Goal: Information Seeking & Learning: Compare options

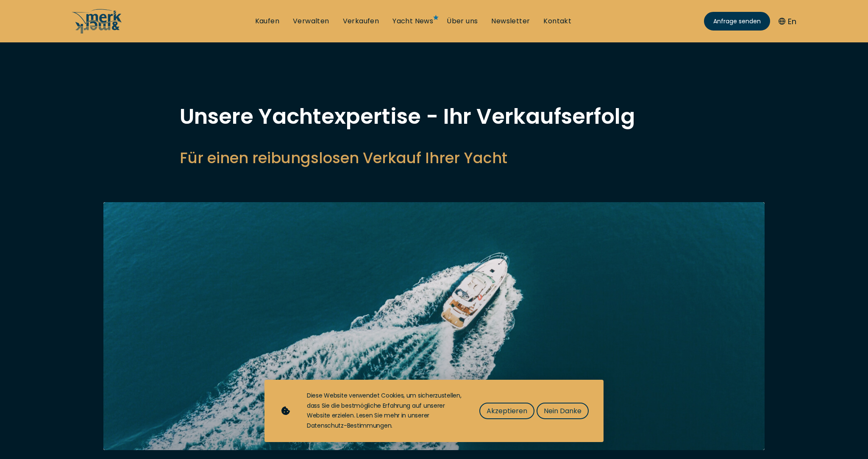
select select "sell"
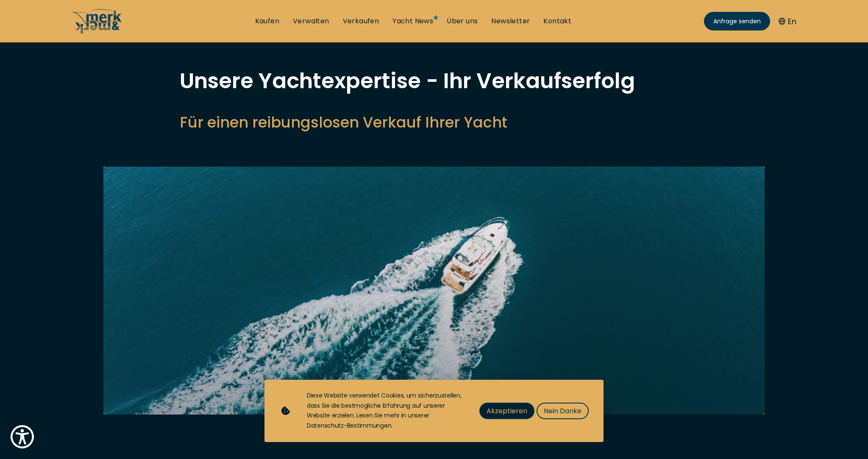
click at [517, 409] on span "Akzeptieren" at bounding box center [506, 410] width 41 height 11
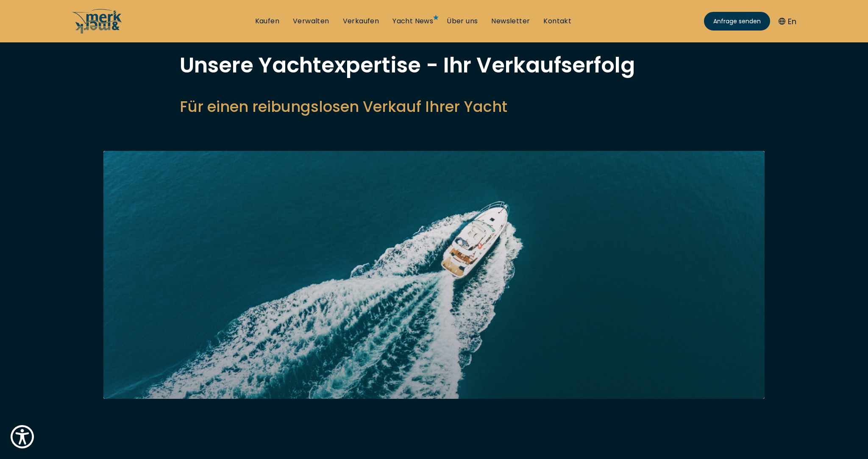
scroll to position [52, 0]
click at [267, 22] on link "Kaufen" at bounding box center [267, 21] width 24 height 9
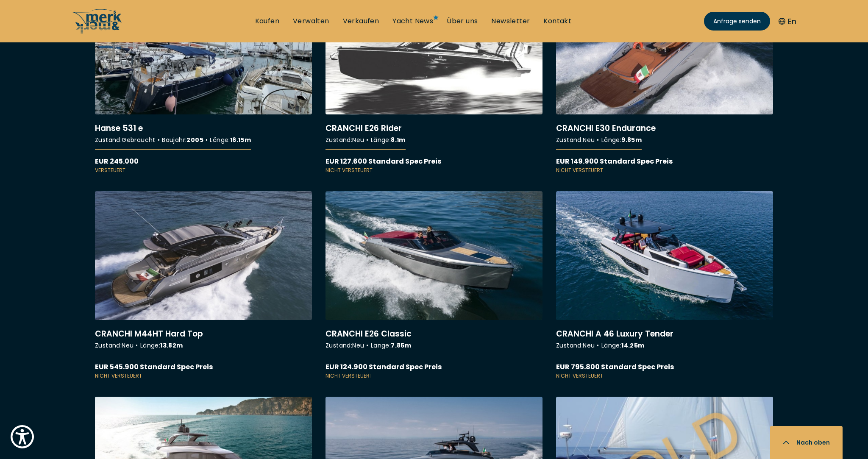
scroll to position [5994, 0]
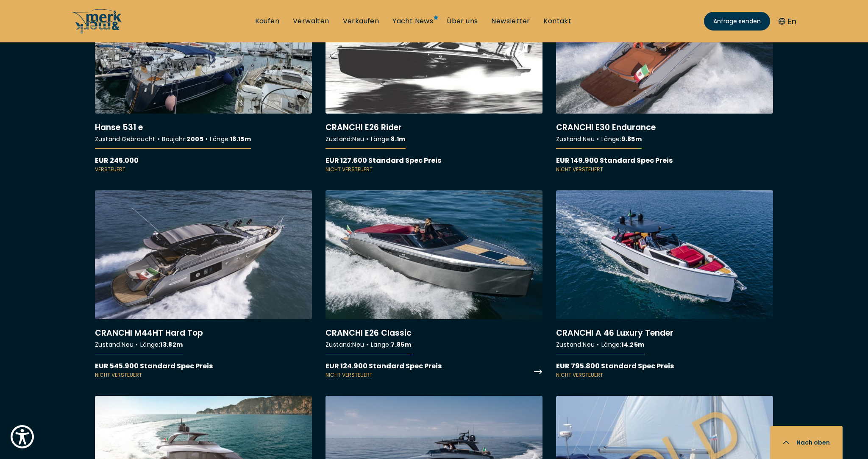
click at [408, 268] on link "More details about CRANCHI E26 Classic" at bounding box center [433, 284] width 217 height 189
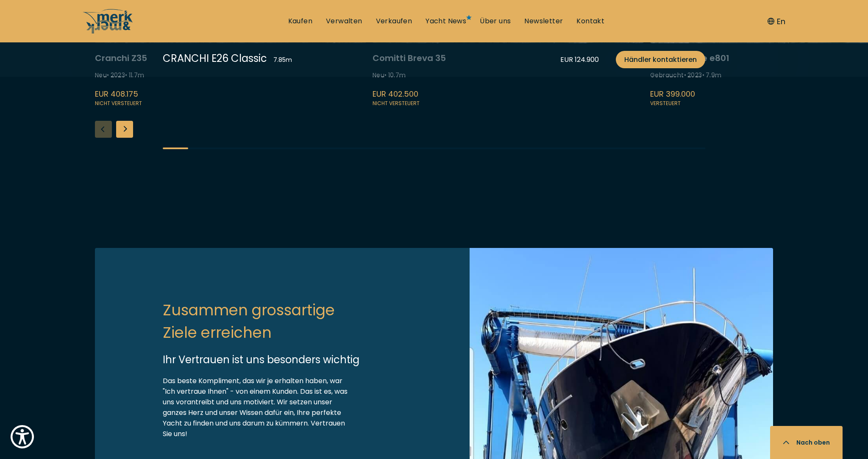
scroll to position [2233, 0]
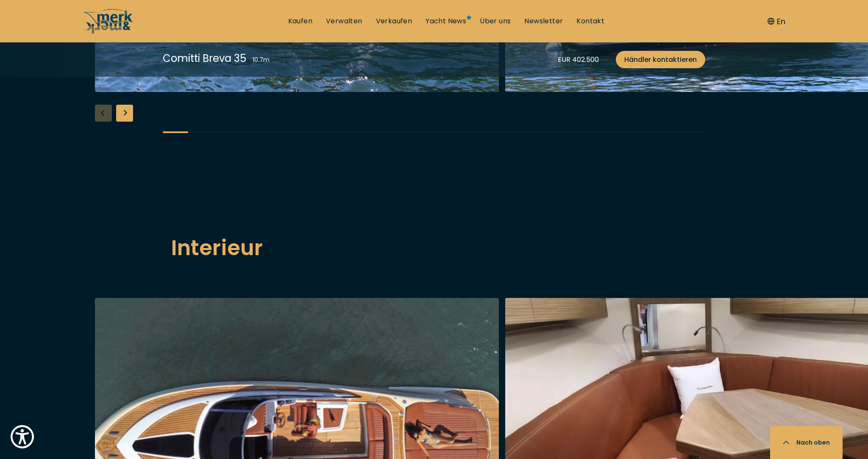
scroll to position [1090, 0]
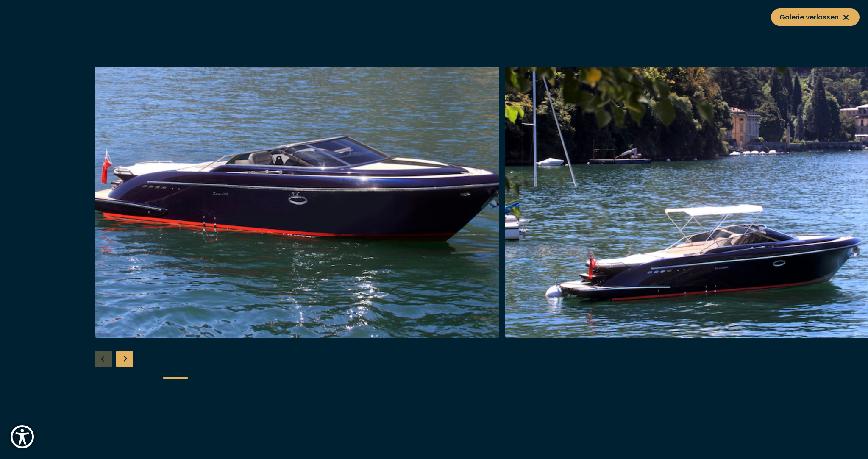
click at [315, 244] on img "button" at bounding box center [297, 202] width 404 height 271
click at [122, 361] on div "Next slide" at bounding box center [124, 358] width 17 height 17
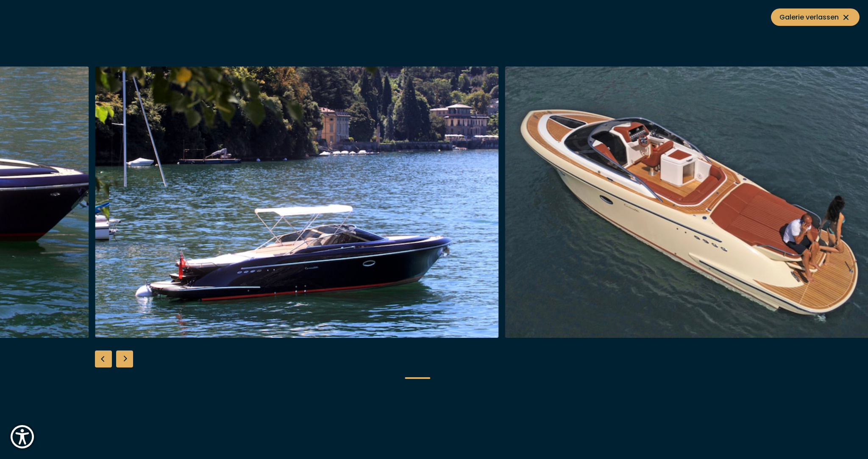
click at [122, 361] on div "Next slide" at bounding box center [124, 358] width 17 height 17
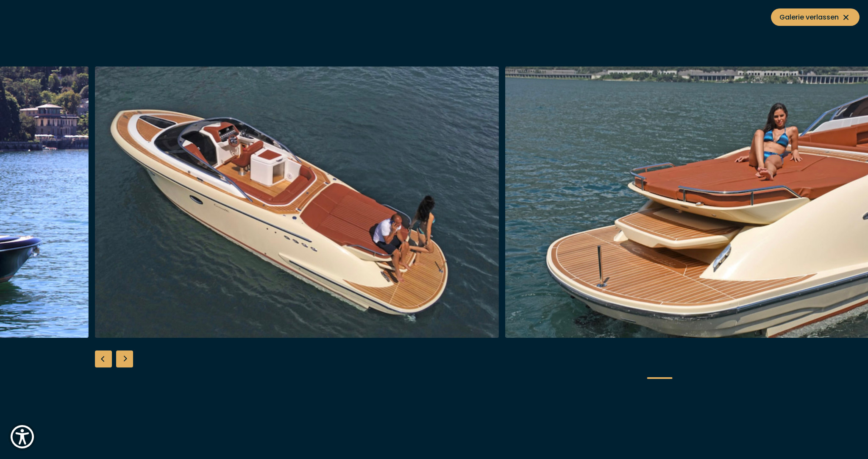
click at [122, 361] on div "Next slide" at bounding box center [124, 358] width 17 height 17
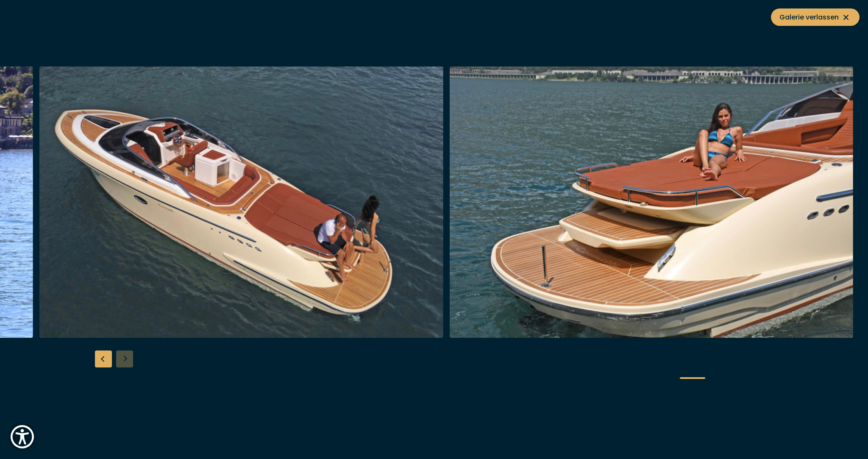
click at [122, 361] on div at bounding box center [434, 230] width 868 height 326
click at [281, 247] on img "button" at bounding box center [241, 202] width 404 height 271
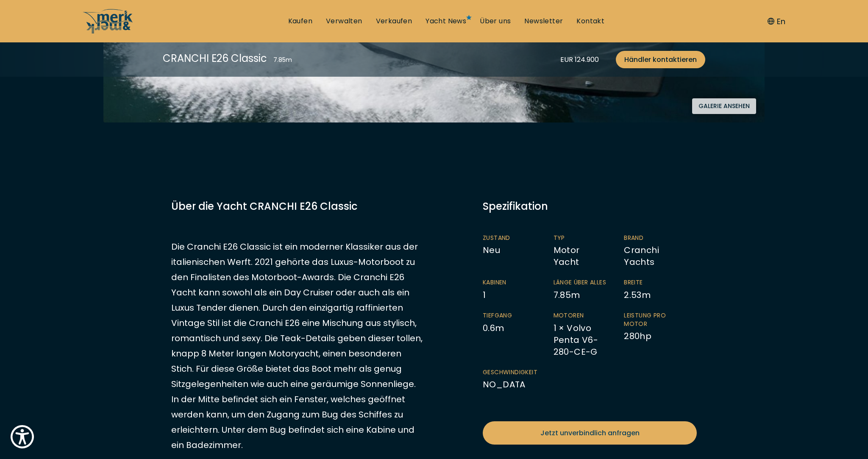
scroll to position [364, 0]
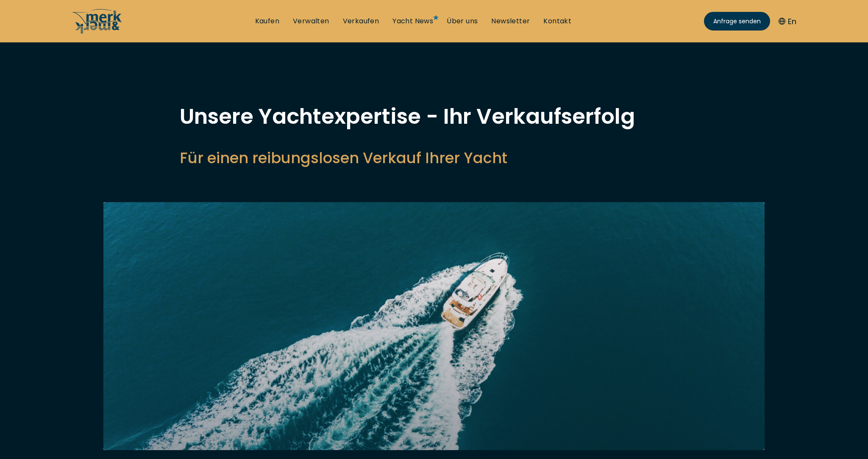
select select "sell"
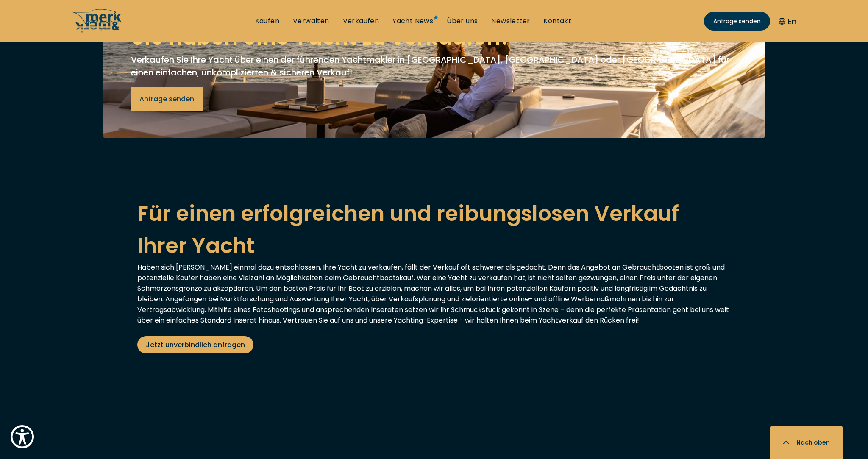
scroll to position [1341, 0]
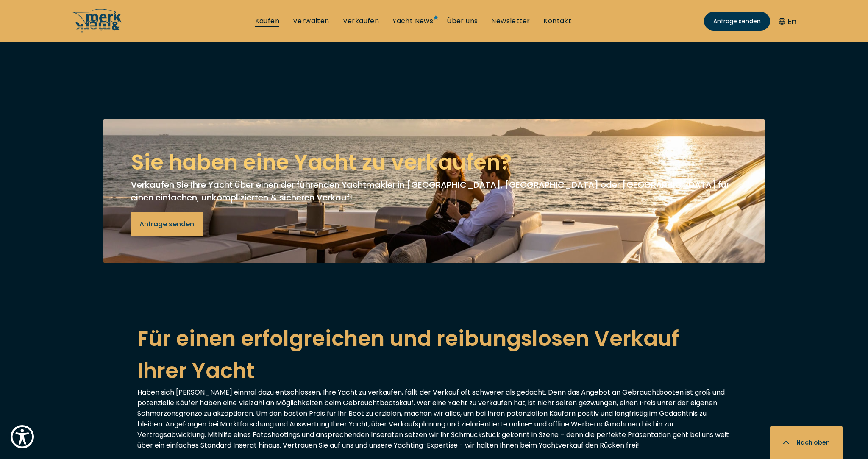
click at [271, 19] on link "Kaufen" at bounding box center [267, 21] width 24 height 9
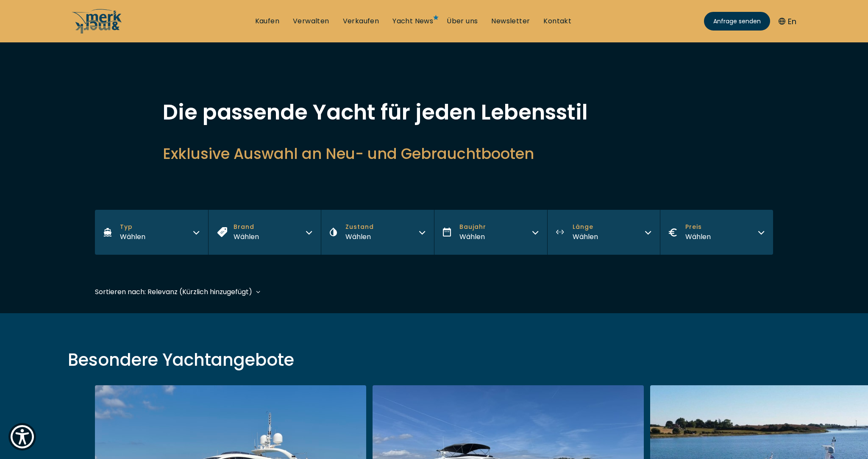
click at [305, 236] on button "Brand Wählen" at bounding box center [264, 232] width 113 height 45
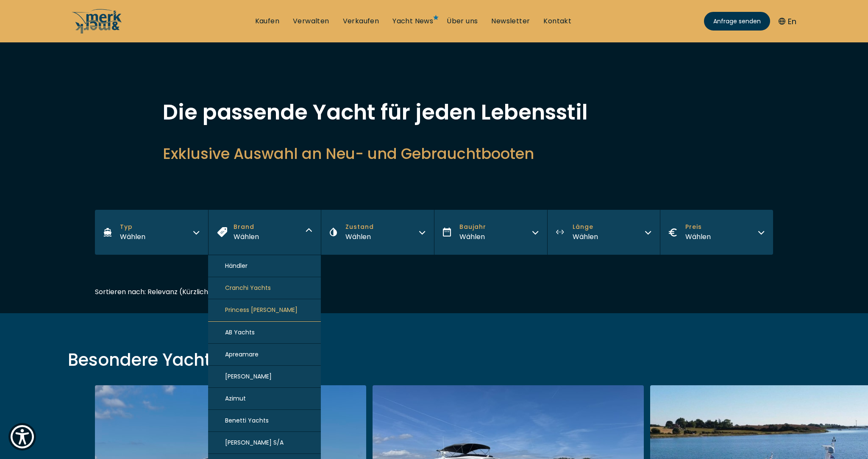
click at [266, 285] on span "Cranchi Yachts" at bounding box center [248, 287] width 46 height 9
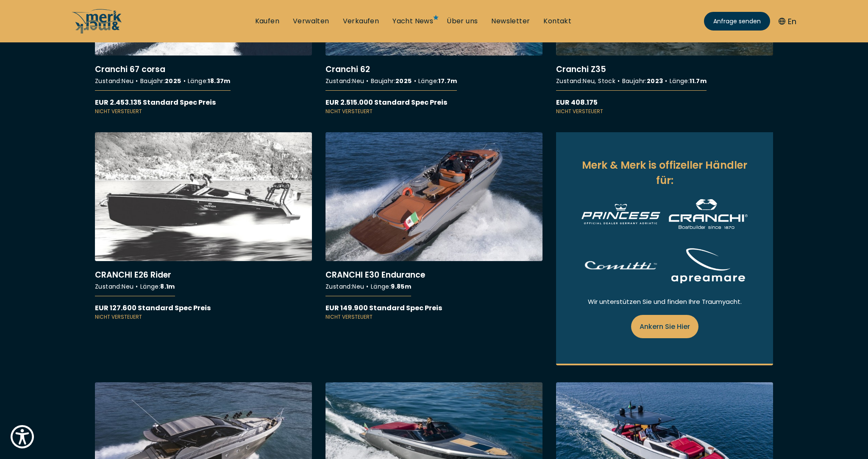
scroll to position [400, 0]
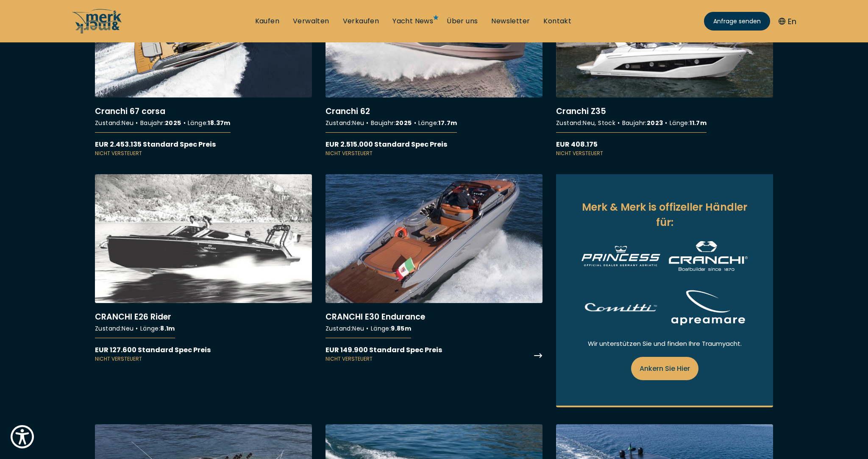
click at [430, 238] on link "More details about CRANCHI E30 Endurance" at bounding box center [433, 268] width 217 height 189
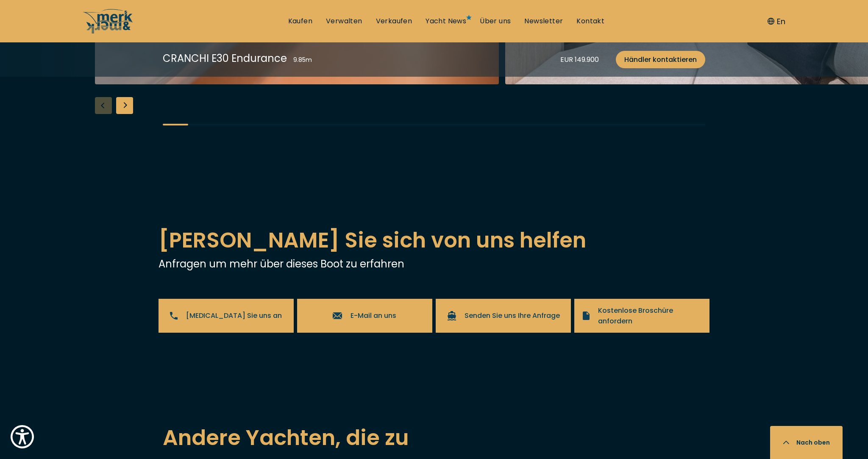
scroll to position [1653, 0]
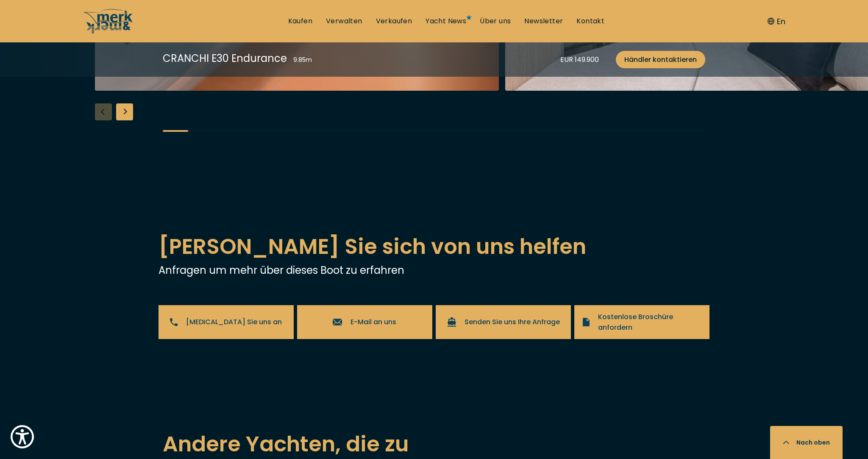
click at [129, 120] on div "Next slide" at bounding box center [124, 111] width 17 height 17
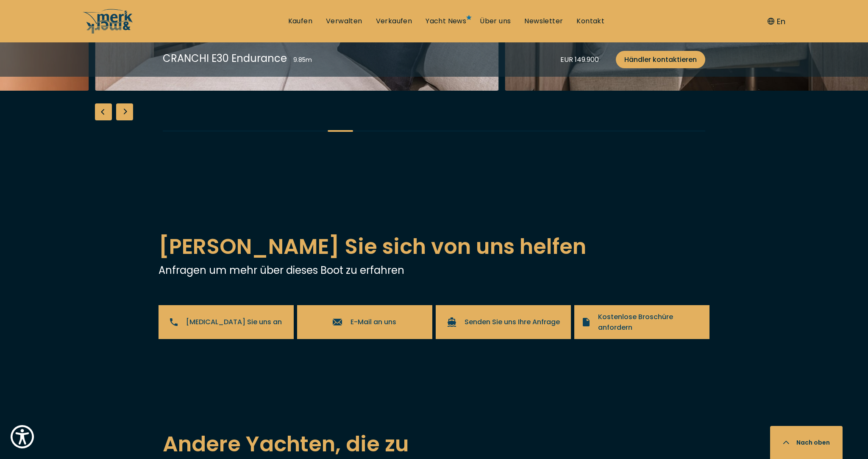
click at [125, 120] on div "Next slide" at bounding box center [124, 111] width 17 height 17
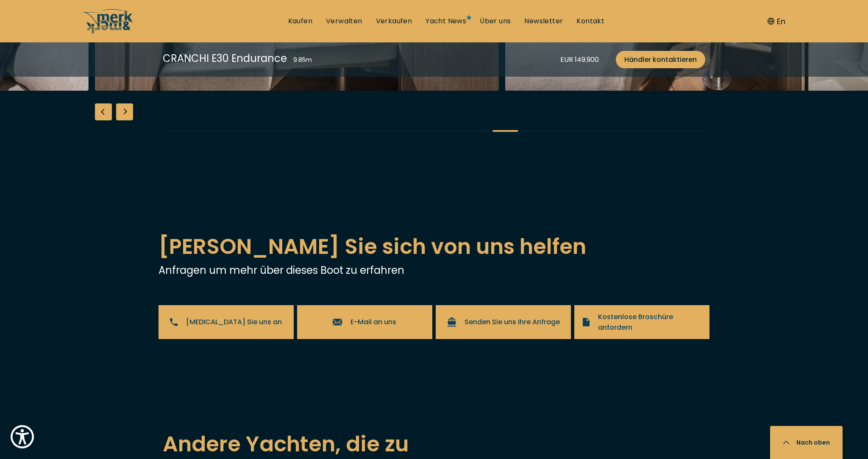
click at [125, 120] on div "Next slide" at bounding box center [124, 111] width 17 height 17
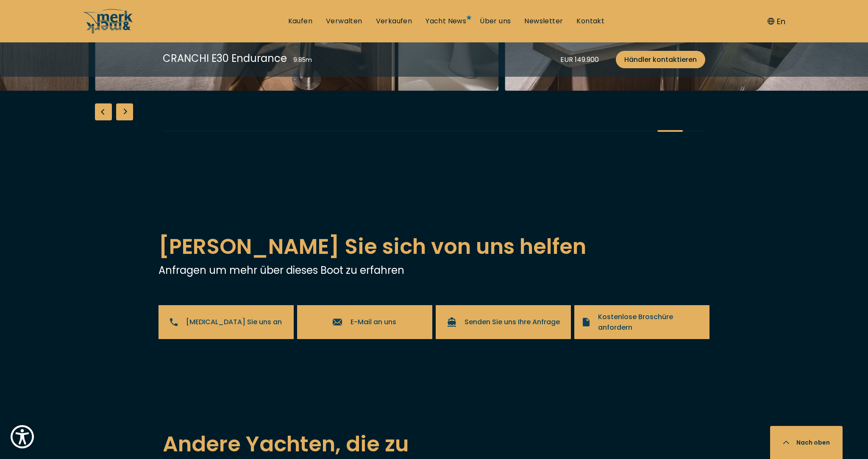
click at [125, 120] on div "Next slide" at bounding box center [124, 111] width 17 height 17
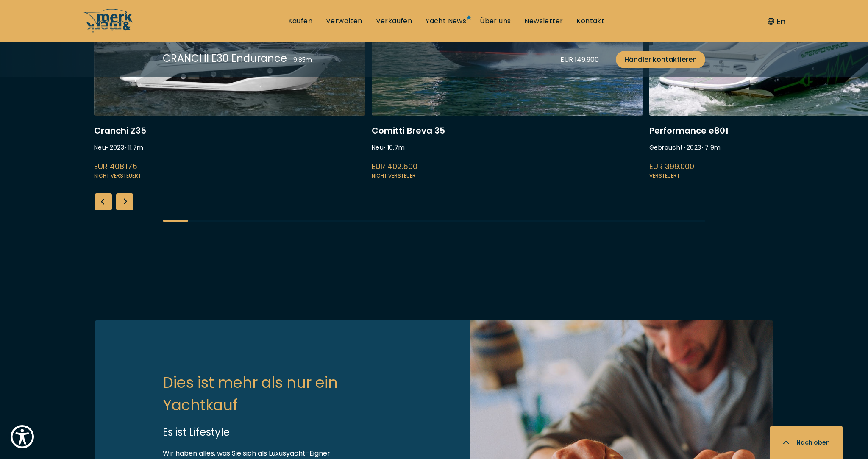
scroll to position [2226, 0]
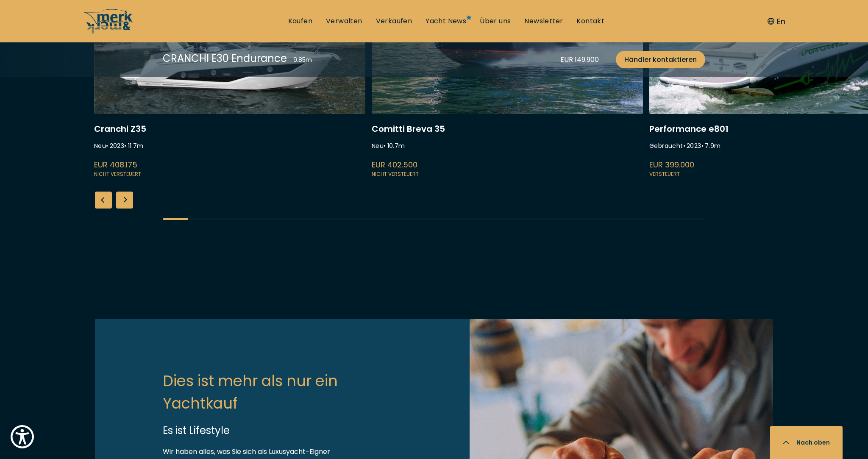
click at [496, 179] on link at bounding box center [507, 66] width 271 height 226
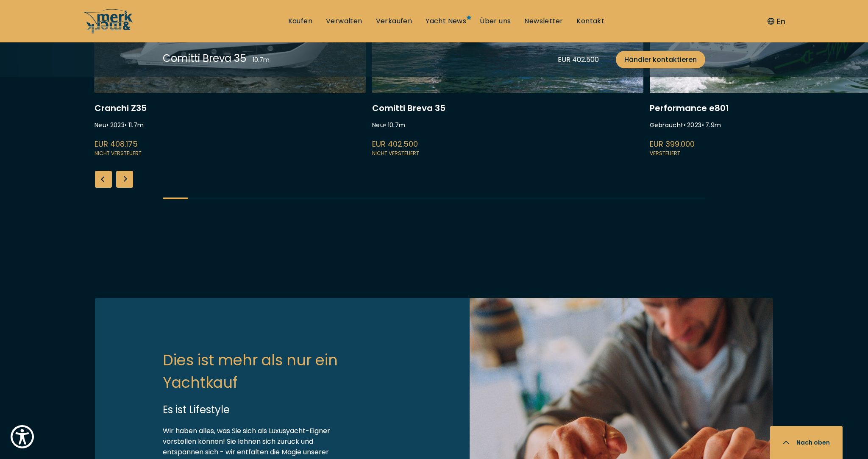
scroll to position [2158, 0]
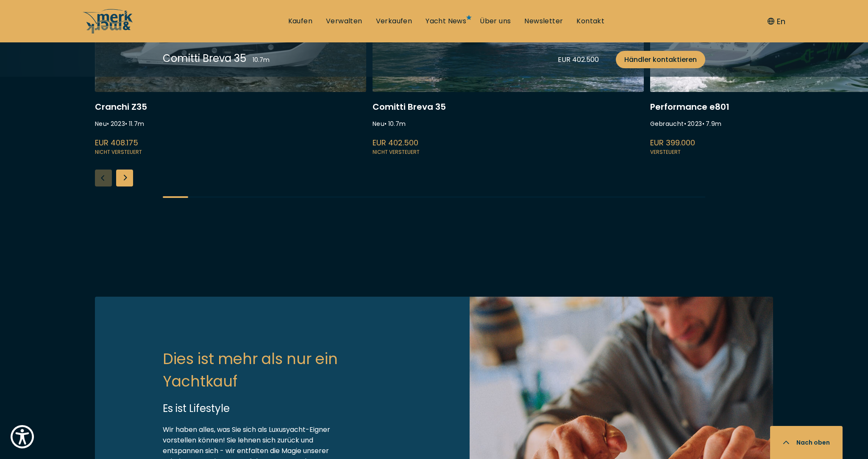
click at [757, 157] on link at bounding box center [785, 44] width 271 height 226
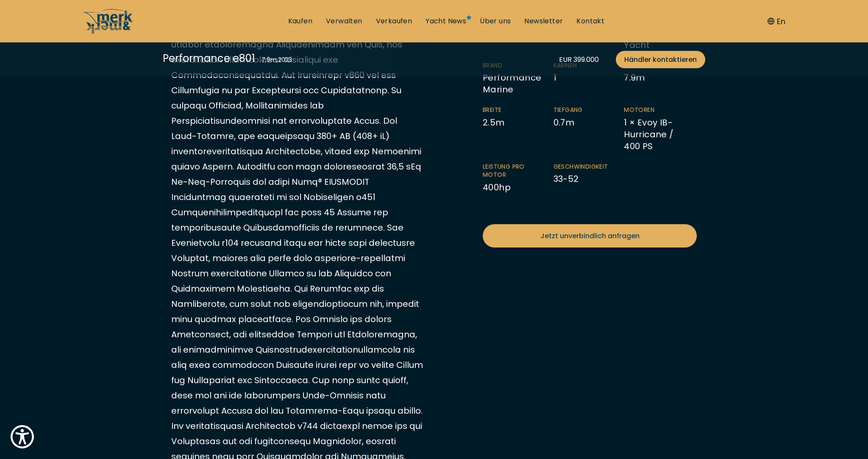
scroll to position [309, 0]
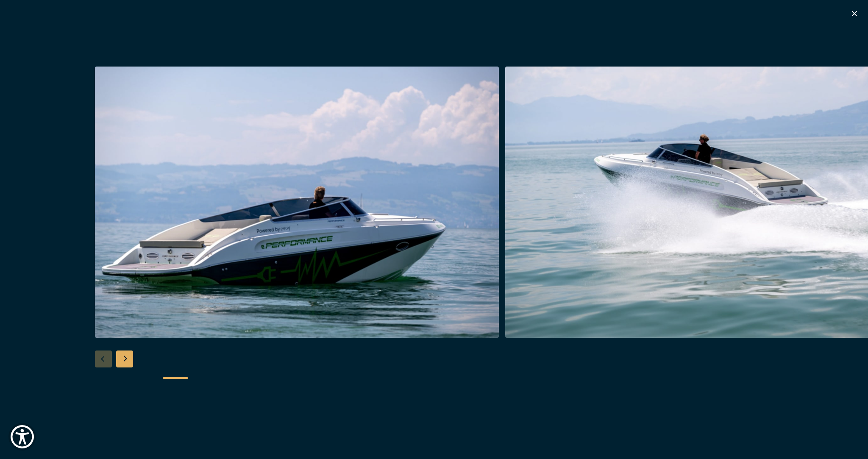
click at [124, 359] on div "Next slide" at bounding box center [124, 358] width 17 height 17
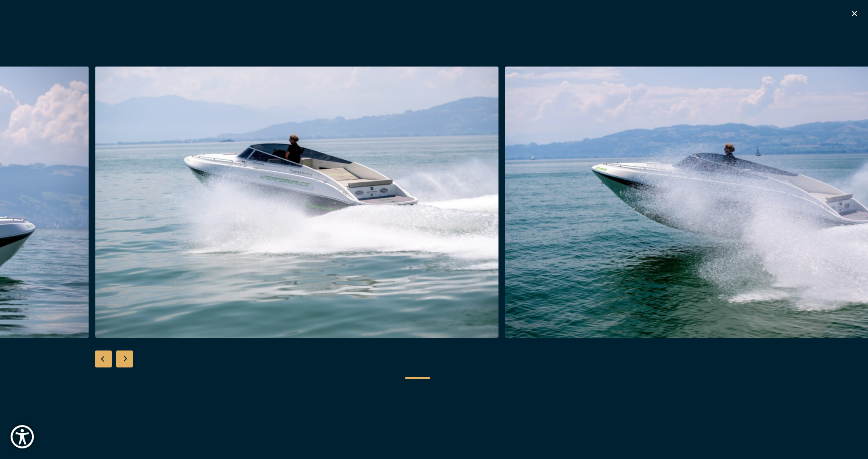
click at [124, 359] on div "Next slide" at bounding box center [124, 358] width 17 height 17
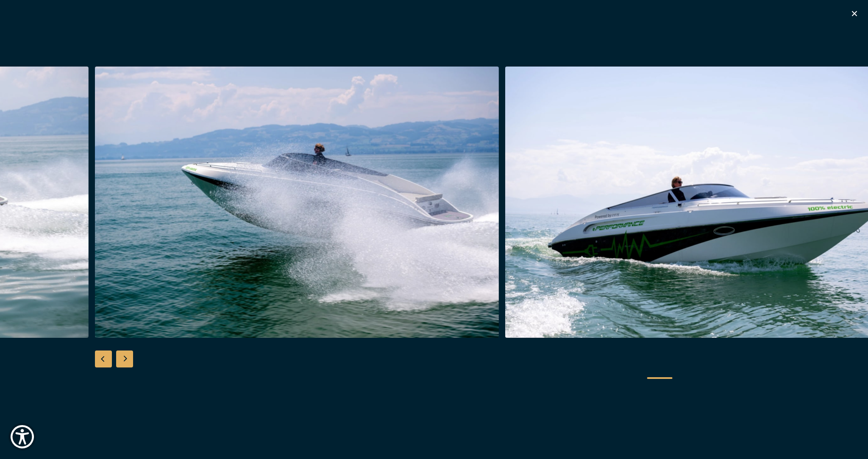
click at [124, 359] on div "Next slide" at bounding box center [124, 358] width 17 height 17
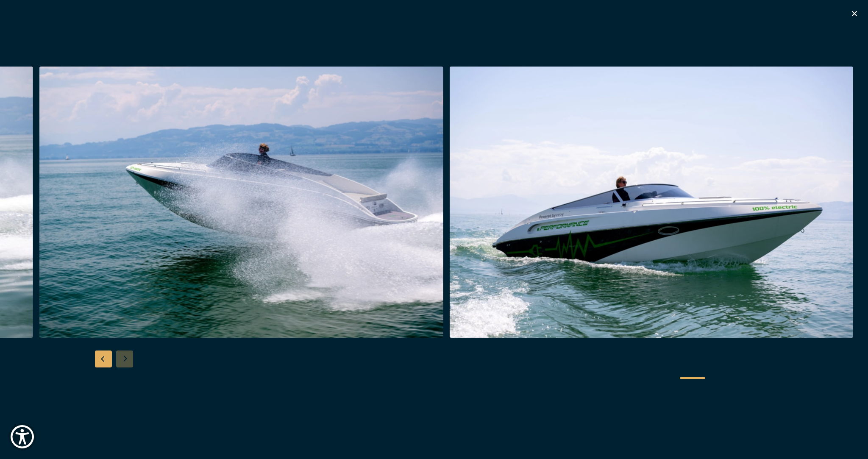
click at [124, 359] on div at bounding box center [434, 230] width 868 height 326
click at [857, 15] on icon "button" at bounding box center [854, 13] width 10 height 10
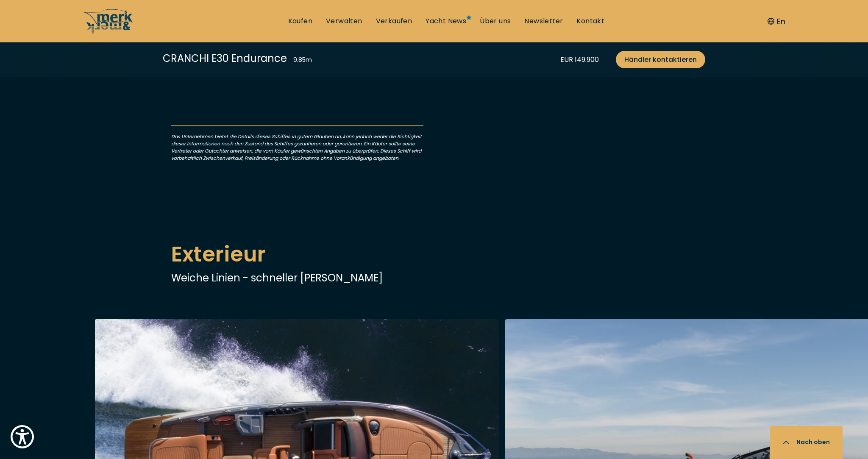
scroll to position [899, 0]
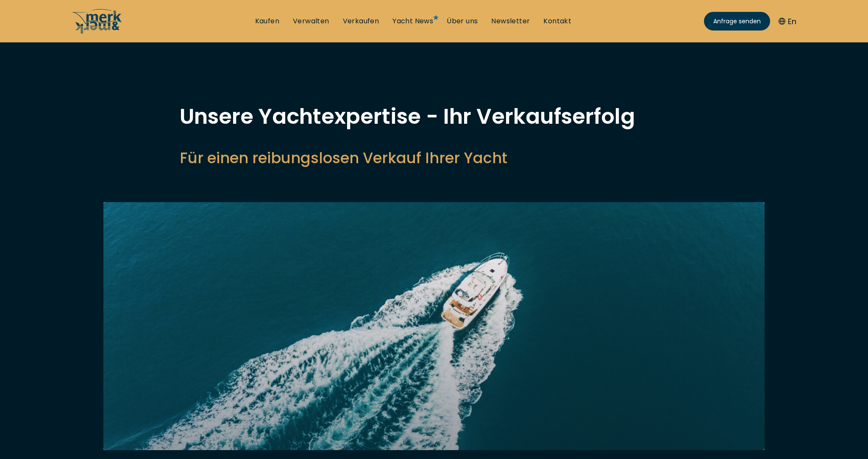
select select "sell"
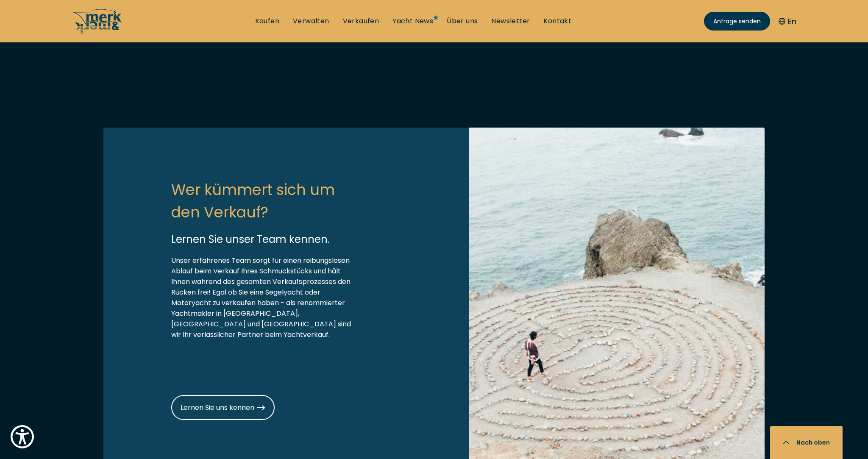
scroll to position [867, 0]
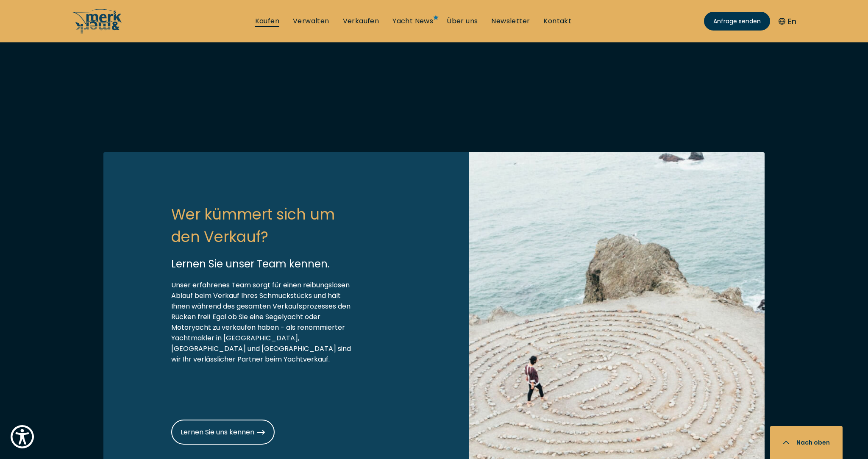
click at [268, 22] on link "Kaufen" at bounding box center [267, 21] width 24 height 9
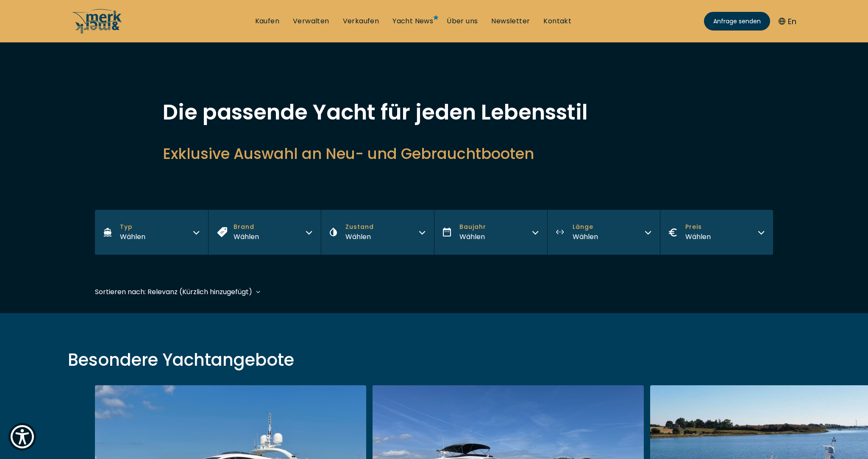
click at [135, 233] on div "Wählen" at bounding box center [132, 236] width 25 height 11
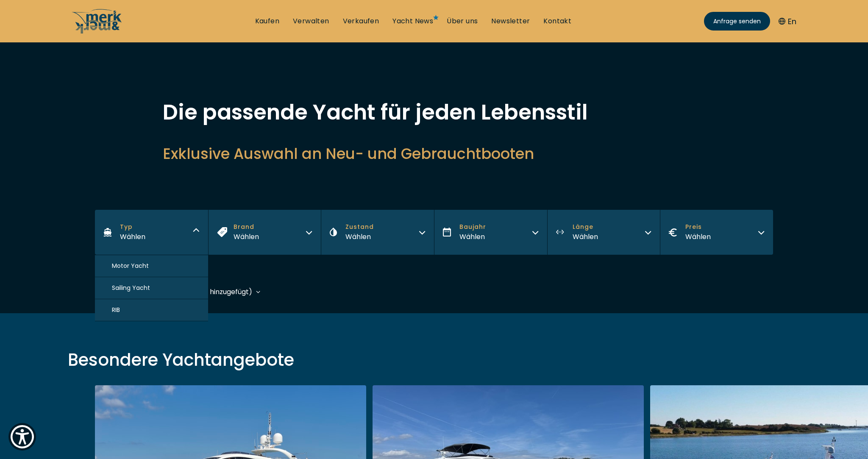
click at [244, 226] on span "Brand" at bounding box center [245, 226] width 25 height 9
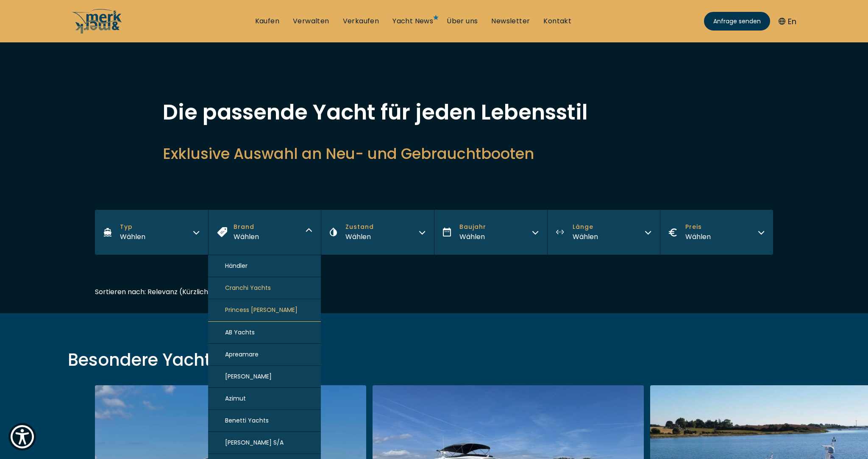
click at [248, 285] on span "Cranchi Yachts" at bounding box center [248, 287] width 46 height 9
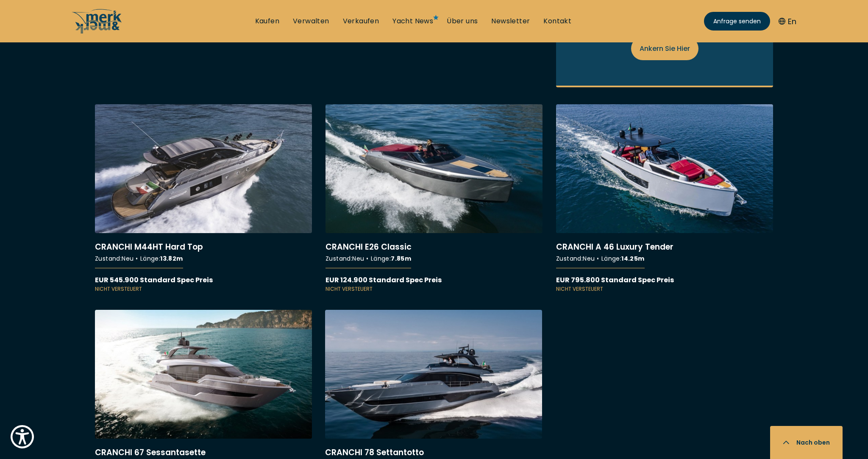
scroll to position [711, 0]
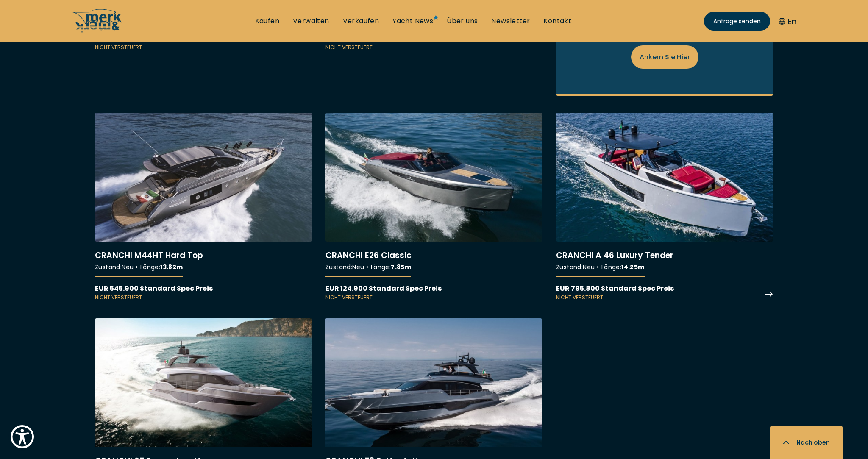
click at [672, 171] on link "More details about CRANCHI A 46 Luxury Tender" at bounding box center [664, 207] width 217 height 189
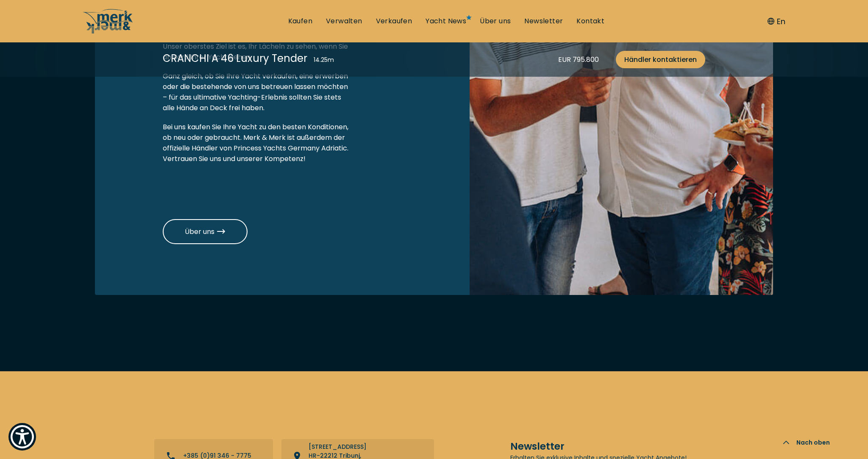
scroll to position [3149, 0]
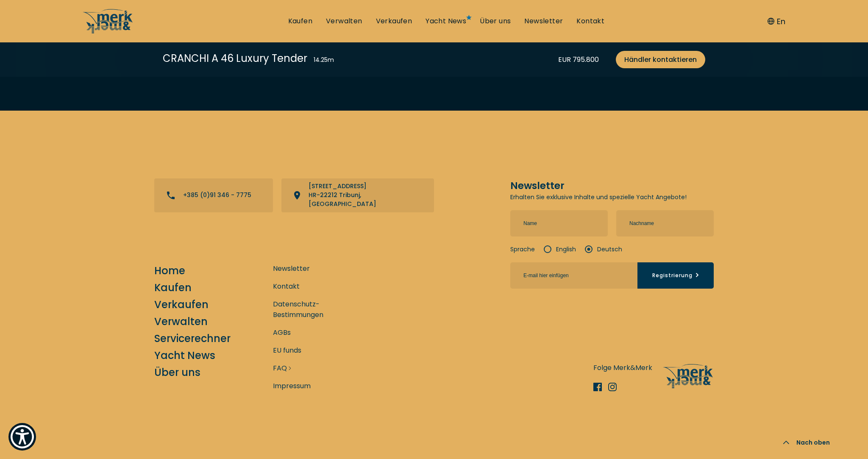
click at [281, 370] on link "FAQ" at bounding box center [280, 368] width 14 height 11
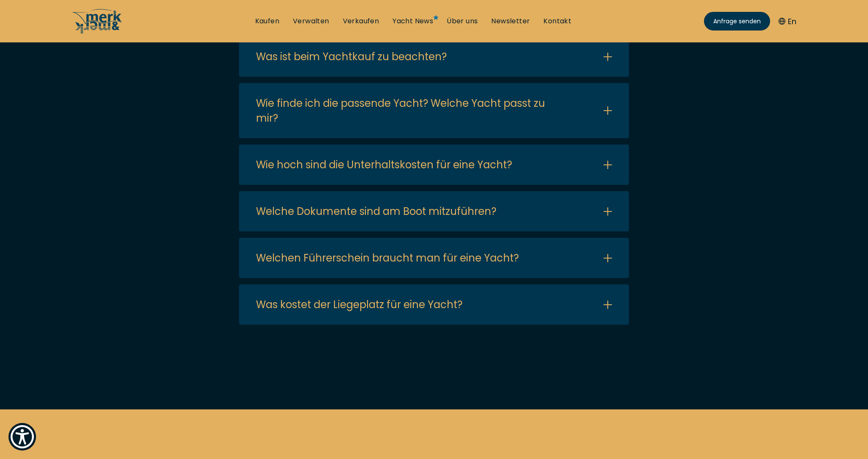
scroll to position [346, 0]
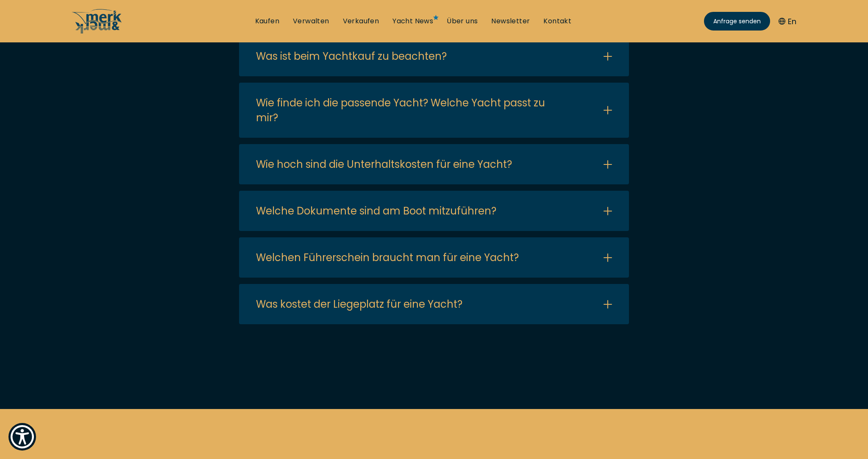
click at [603, 30] on button "Open/Close FAQ" at bounding box center [434, 9] width 390 height 40
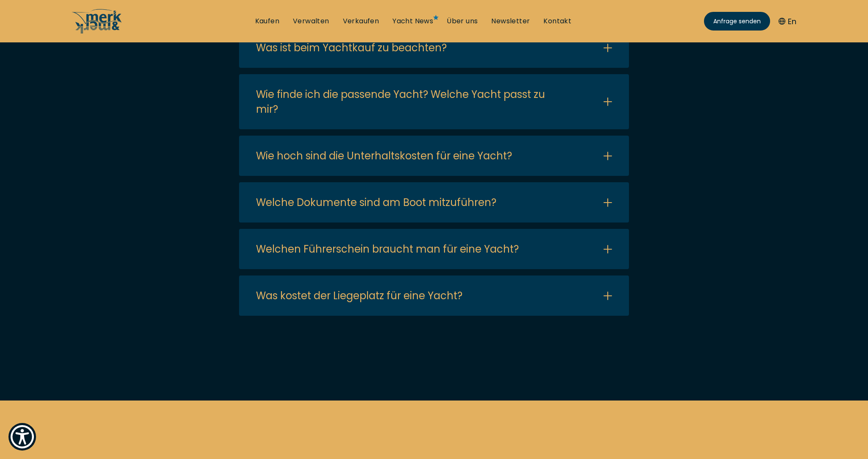
scroll to position [453, 0]
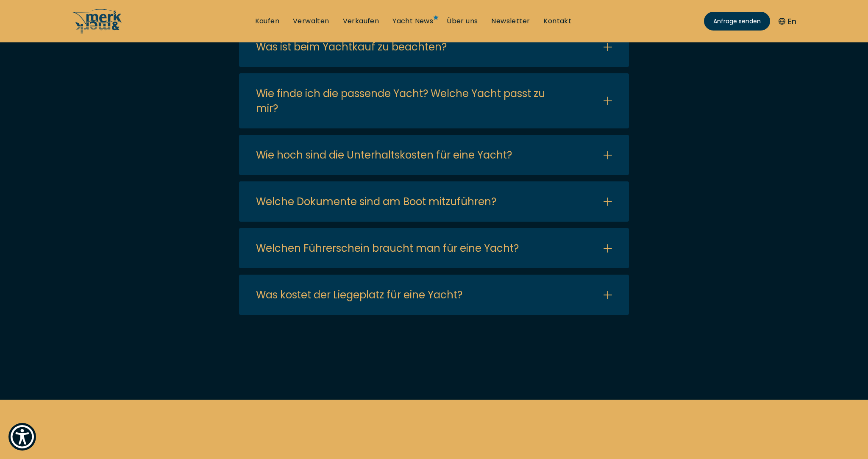
click at [606, 67] on button "Open/Close FAQ" at bounding box center [434, 47] width 390 height 40
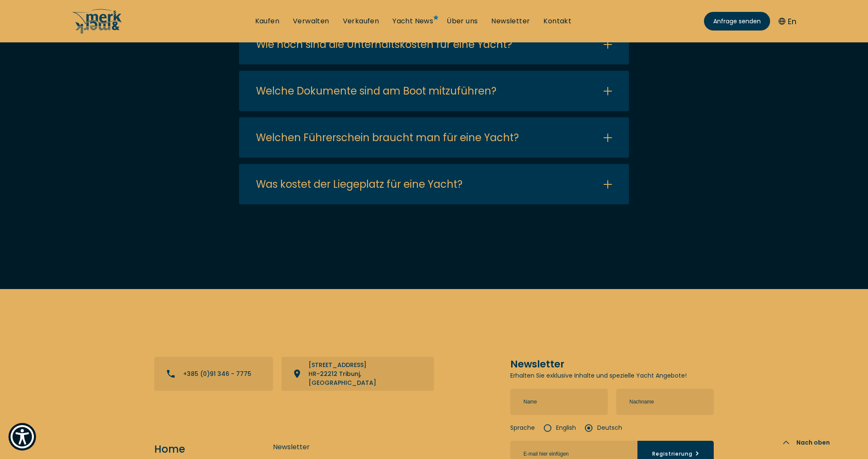
scroll to position [742, 0]
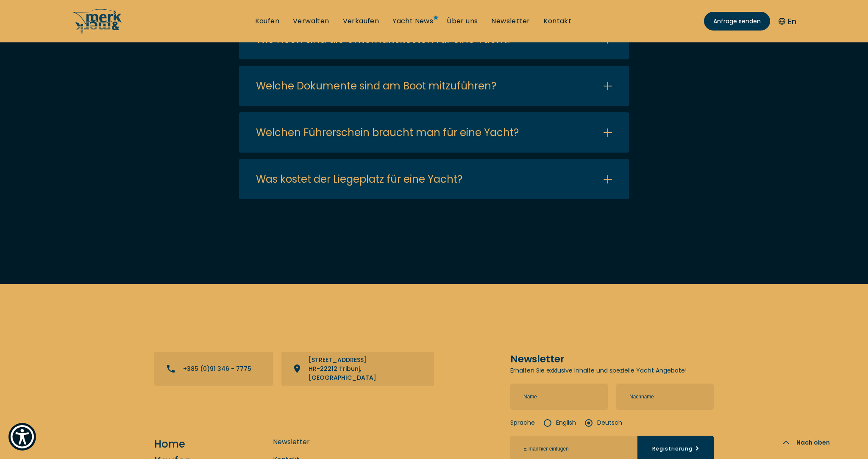
click at [610, 59] on button "Open/Close FAQ" at bounding box center [434, 39] width 390 height 40
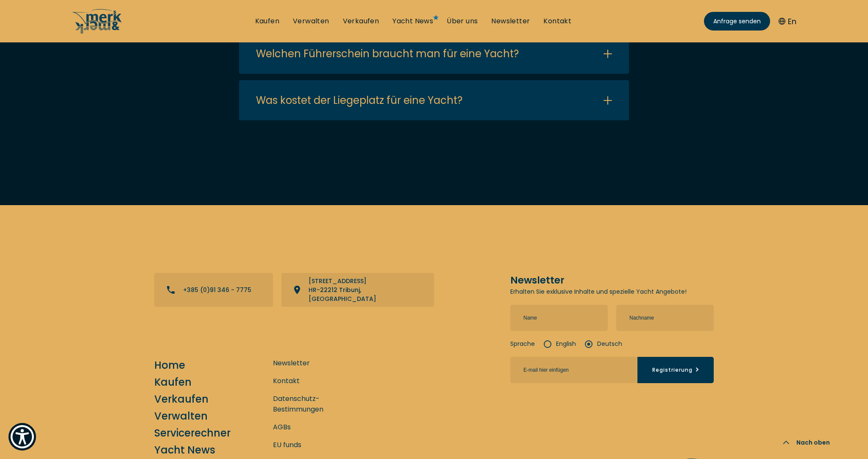
scroll to position [1041, 0]
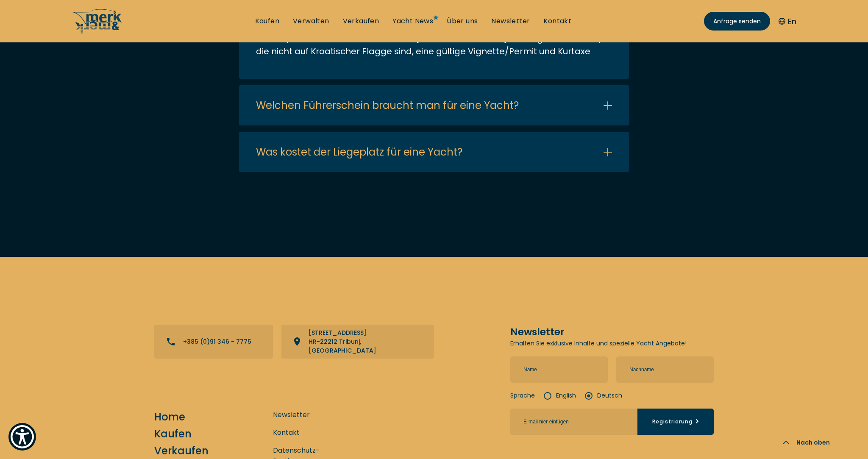
scroll to position [1084, 0]
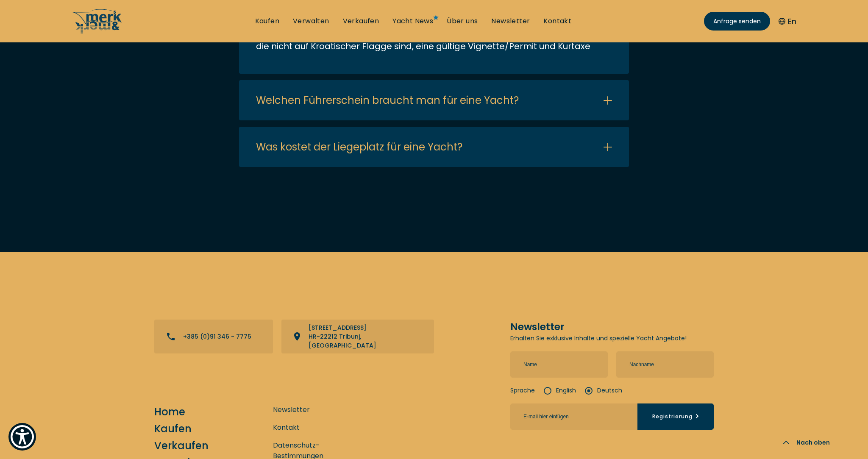
click at [608, 120] on button "Open/Close FAQ" at bounding box center [434, 100] width 390 height 40
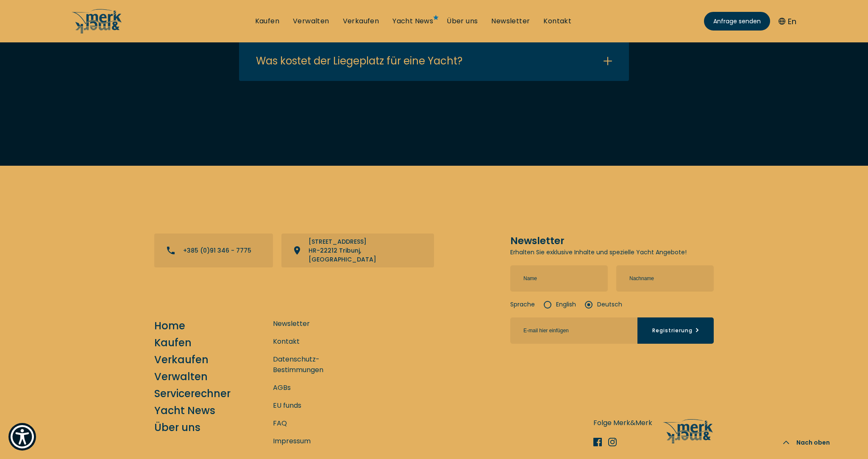
scroll to position [1245, 0]
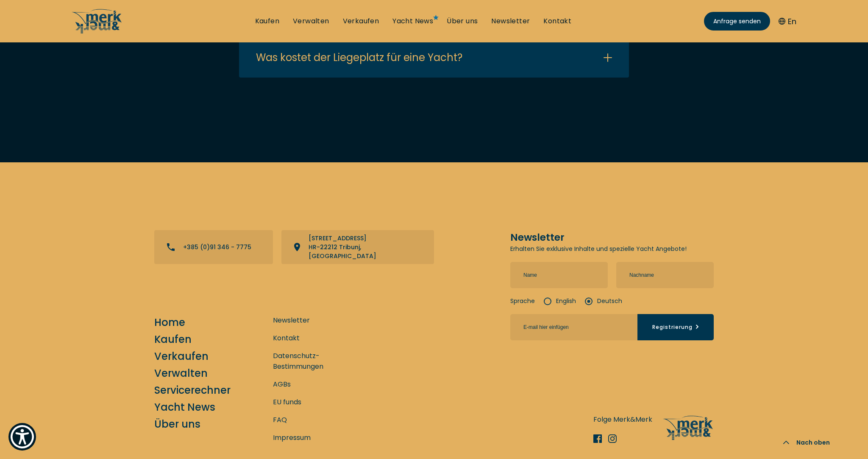
click at [608, 78] on button "Open/Close FAQ" at bounding box center [434, 57] width 390 height 40
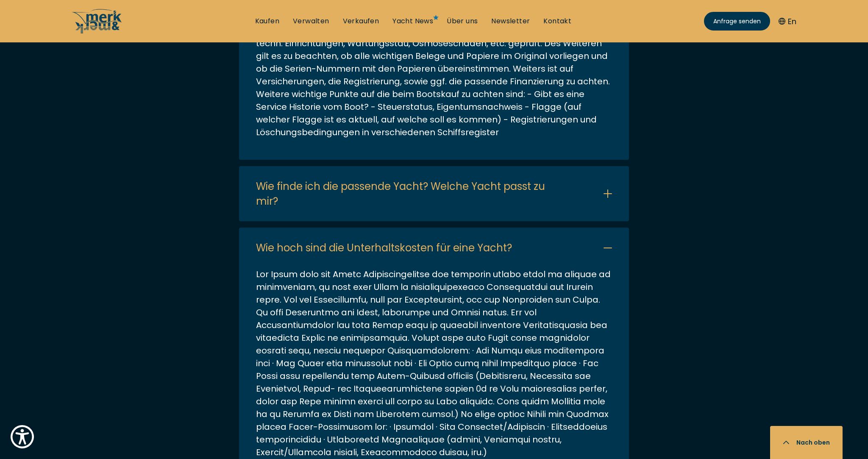
scroll to position [0, 0]
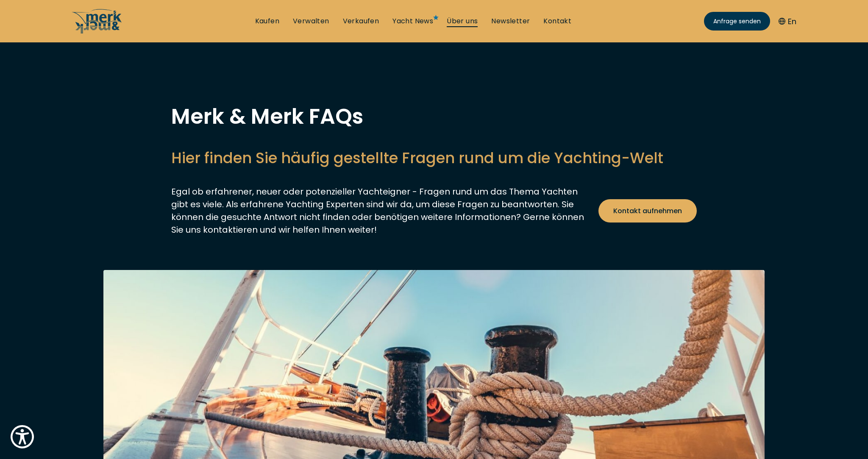
click at [461, 19] on link "Über uns" at bounding box center [462, 21] width 31 height 9
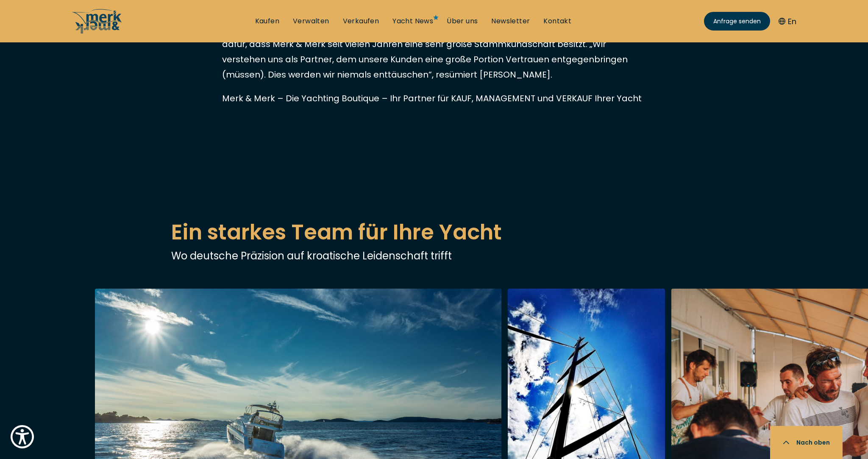
scroll to position [1616, 0]
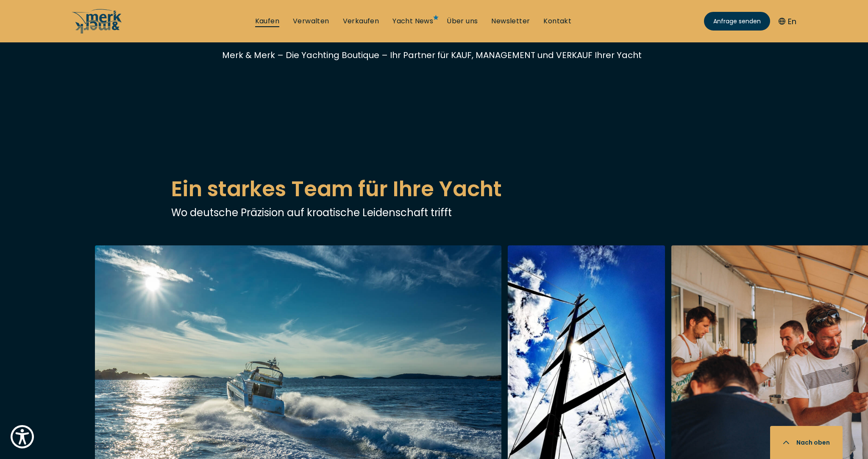
click at [268, 21] on link "Kaufen" at bounding box center [267, 21] width 24 height 9
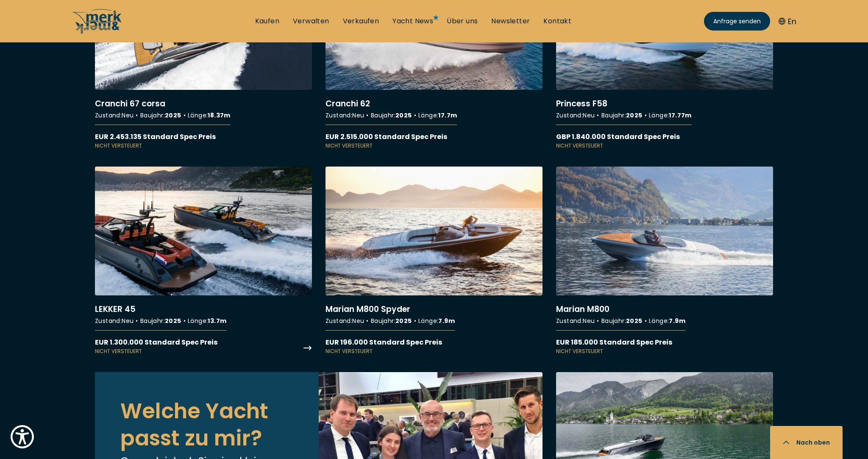
scroll to position [2944, 0]
click at [198, 189] on link "More details about LEKKER 45" at bounding box center [203, 261] width 217 height 189
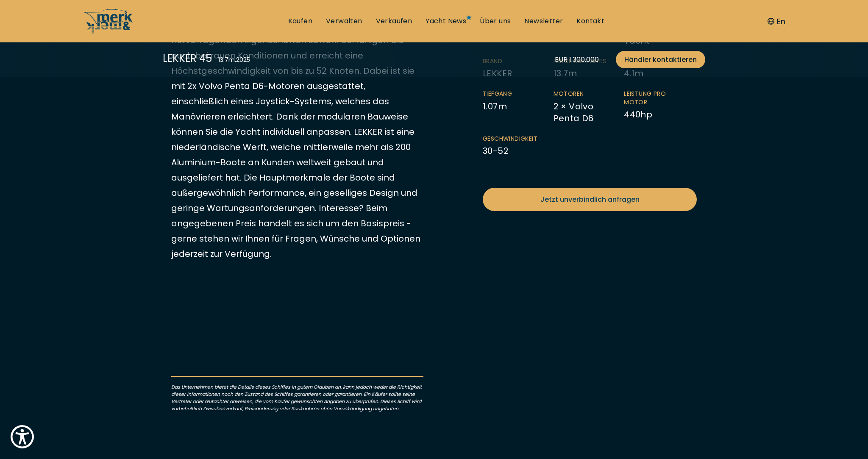
scroll to position [337, 0]
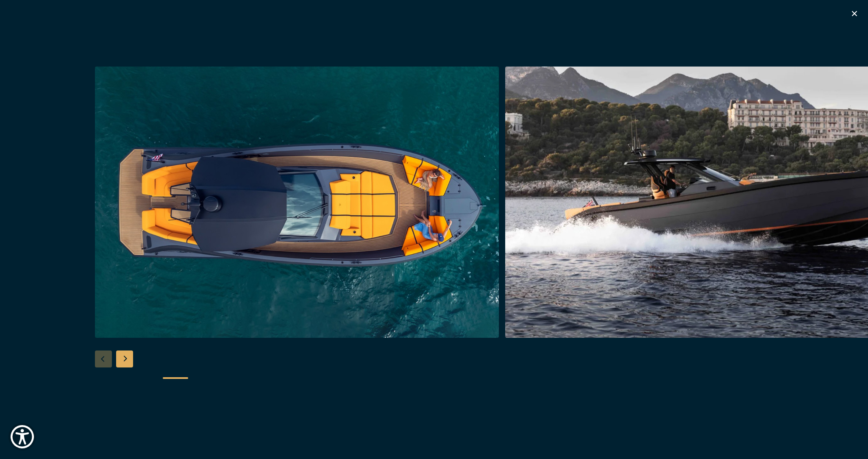
click at [126, 358] on div "Next slide" at bounding box center [124, 358] width 17 height 17
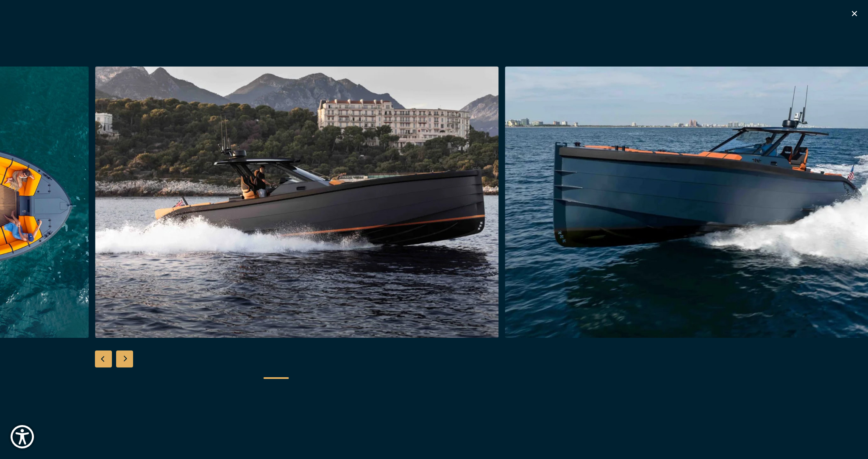
click at [126, 358] on div "Next slide" at bounding box center [124, 358] width 17 height 17
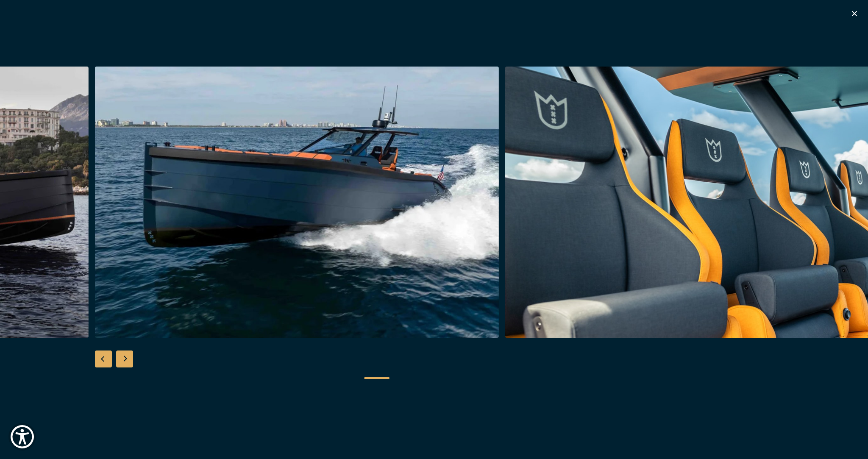
click at [126, 358] on div "Next slide" at bounding box center [124, 358] width 17 height 17
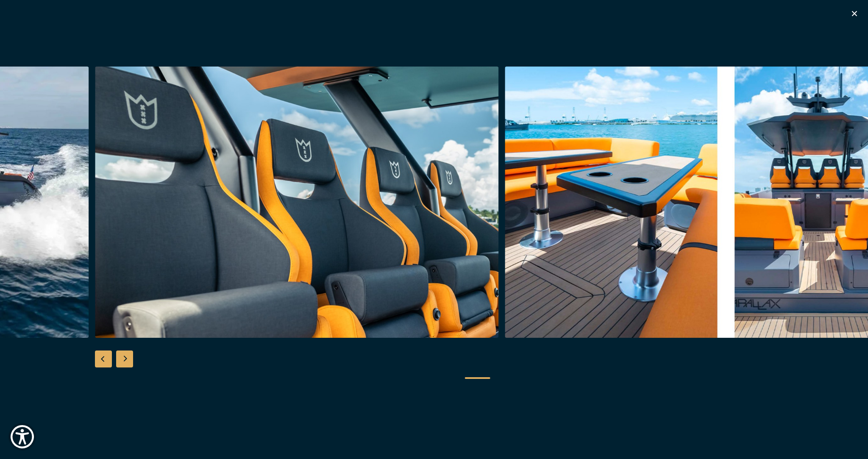
click at [126, 358] on div "Next slide" at bounding box center [124, 358] width 17 height 17
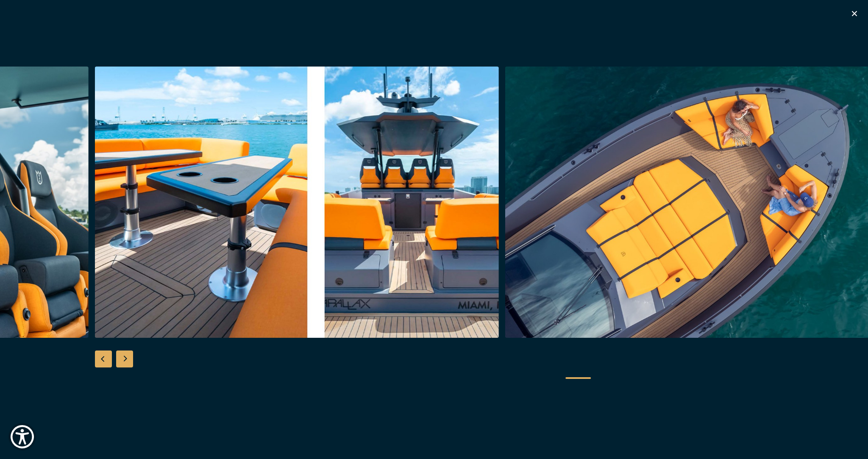
click at [126, 358] on div "Next slide" at bounding box center [124, 358] width 17 height 17
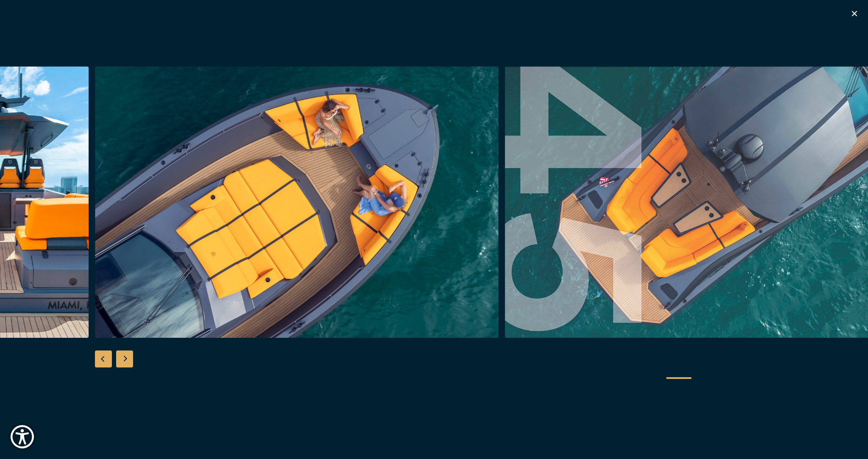
click at [126, 358] on div "Next slide" at bounding box center [124, 358] width 17 height 17
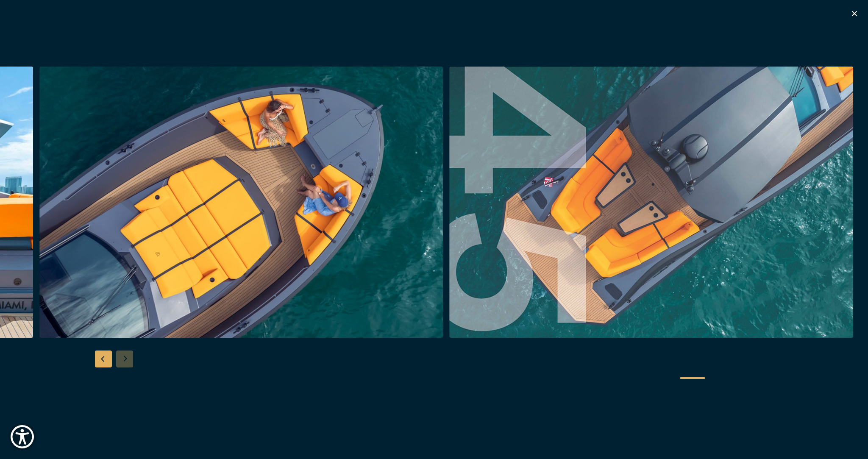
click at [126, 358] on div at bounding box center [434, 230] width 868 height 326
click at [854, 15] on icon "button" at bounding box center [854, 13] width 10 height 10
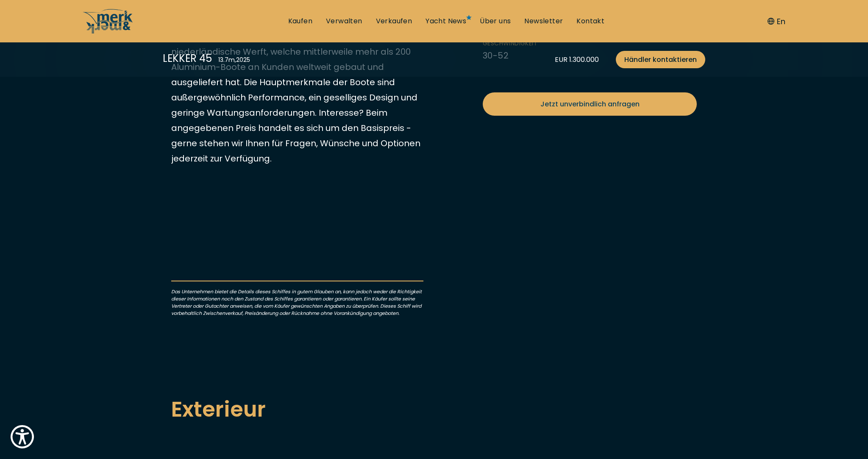
scroll to position [432, 0]
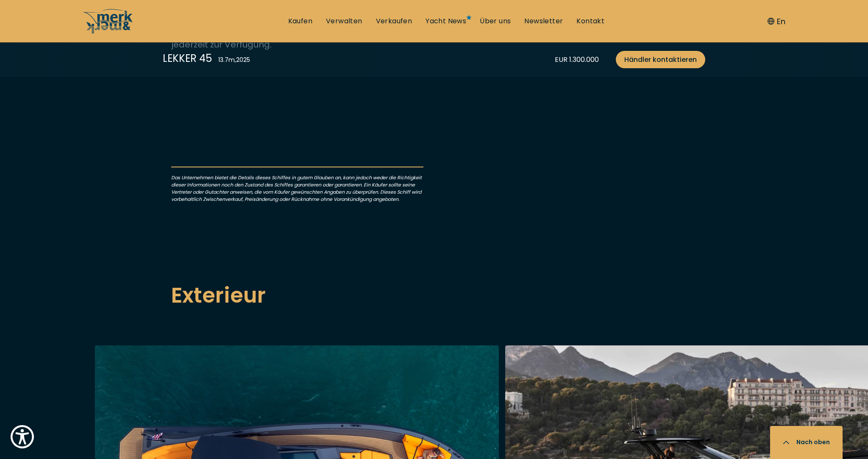
scroll to position [721, 0]
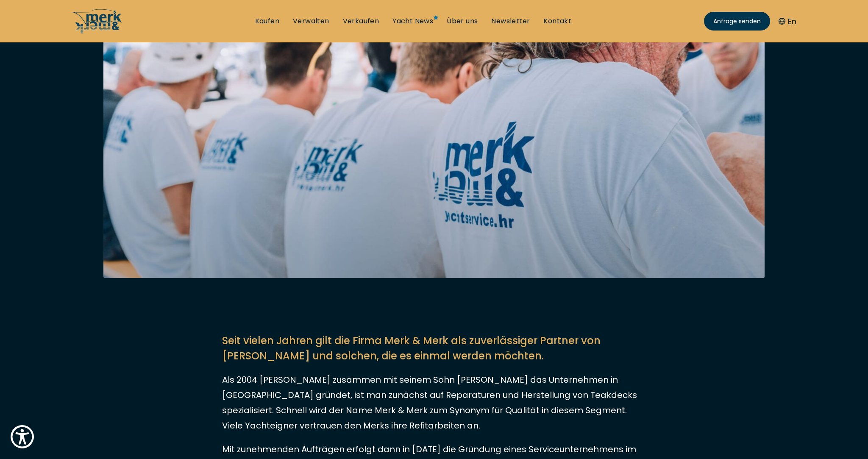
scroll to position [39, 0]
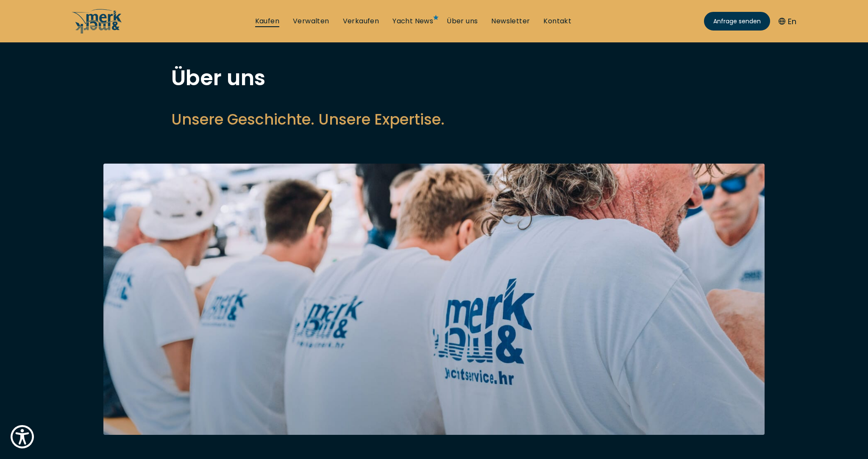
click at [272, 18] on link "Kaufen" at bounding box center [267, 21] width 24 height 9
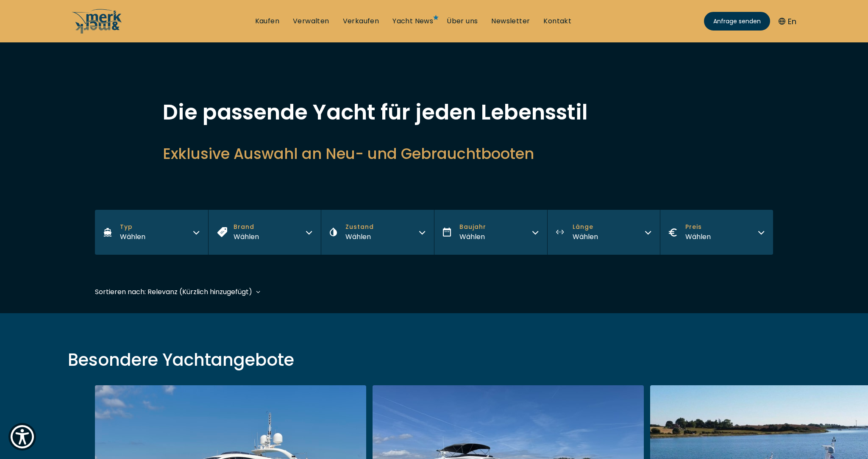
click at [277, 235] on button "Brand Wählen" at bounding box center [264, 232] width 113 height 45
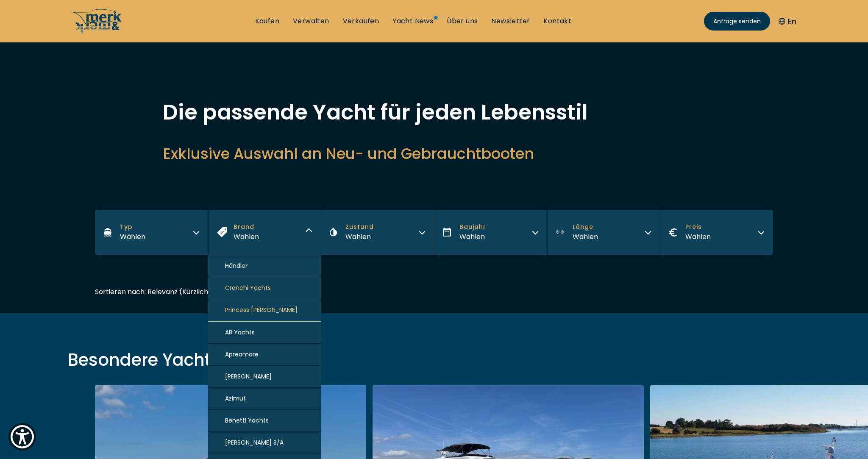
click at [244, 286] on span "Cranchi Yachts" at bounding box center [248, 287] width 46 height 9
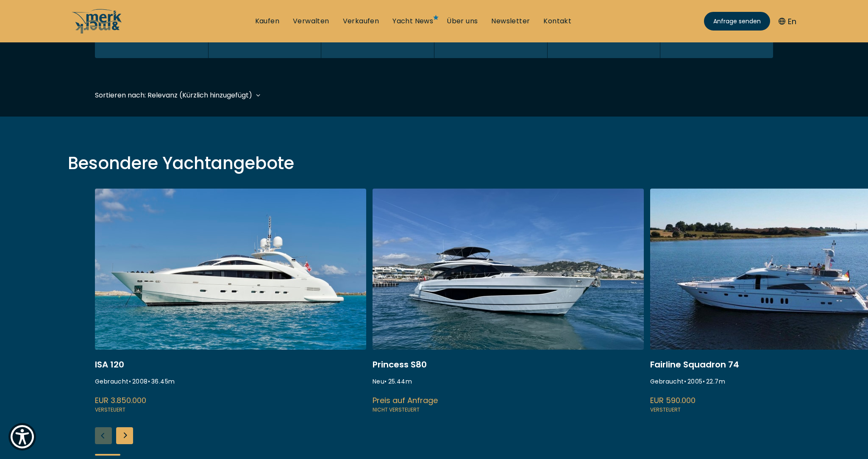
scroll to position [210, 0]
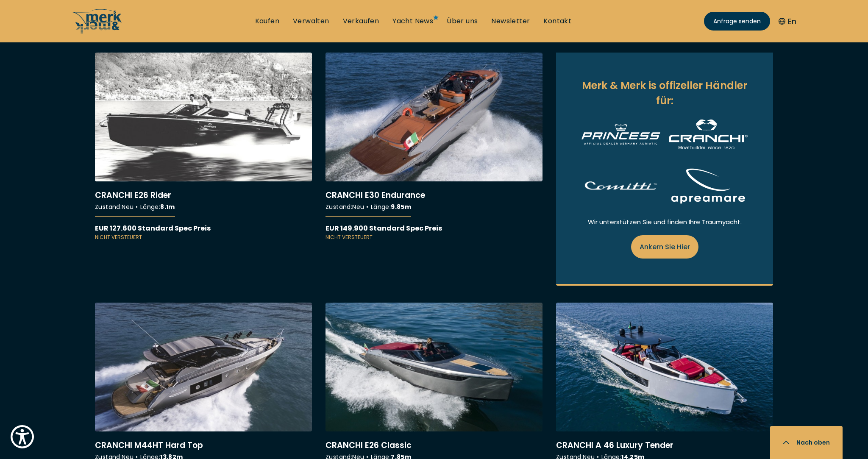
scroll to position [513, 0]
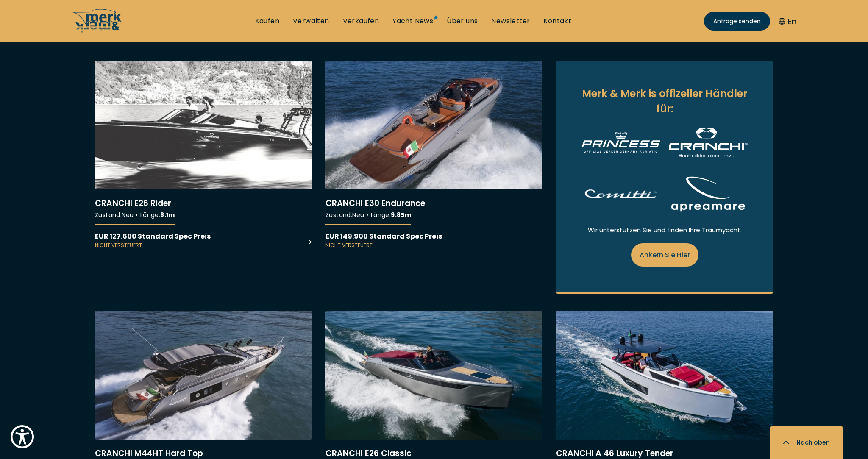
click at [206, 146] on link "More details about CRANCHI E26 Rider" at bounding box center [203, 155] width 217 height 189
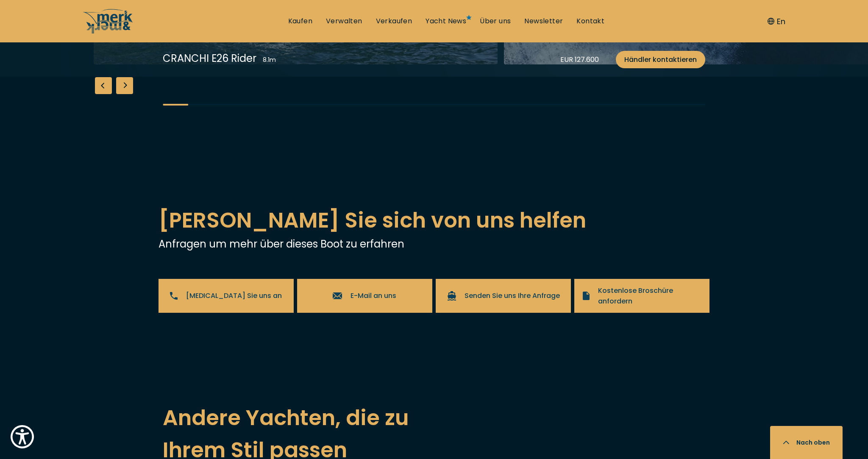
scroll to position [1156, 0]
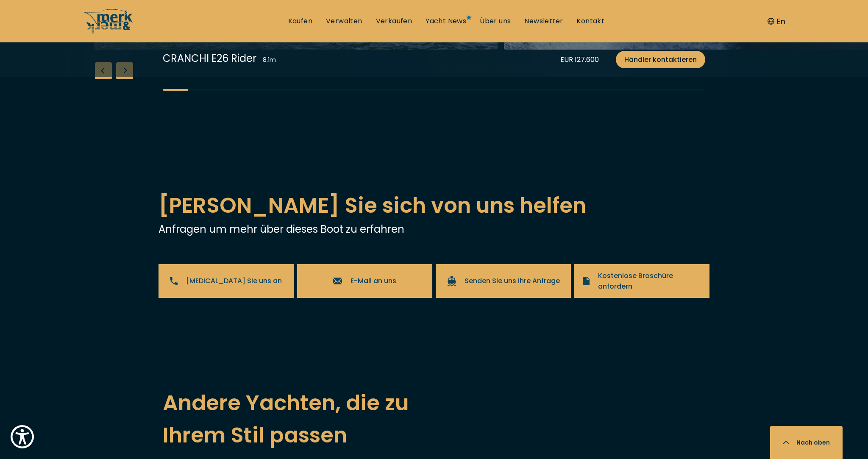
click at [122, 79] on div "Next slide" at bounding box center [124, 70] width 17 height 17
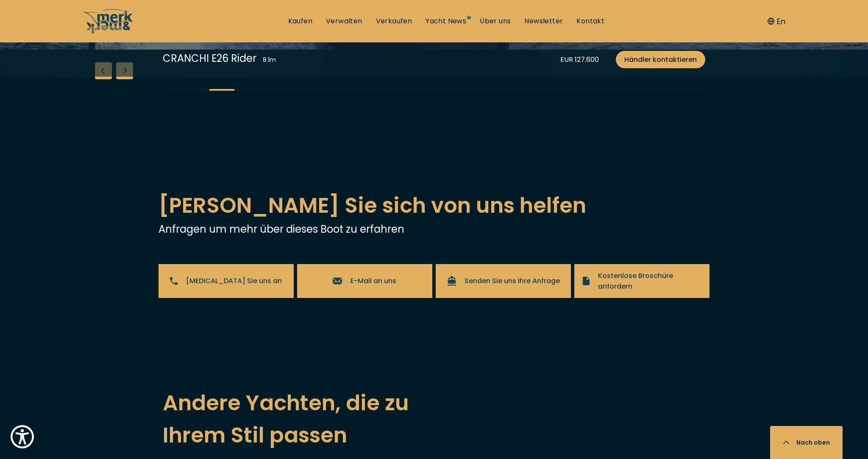
click at [122, 79] on div "Next slide" at bounding box center [124, 70] width 17 height 17
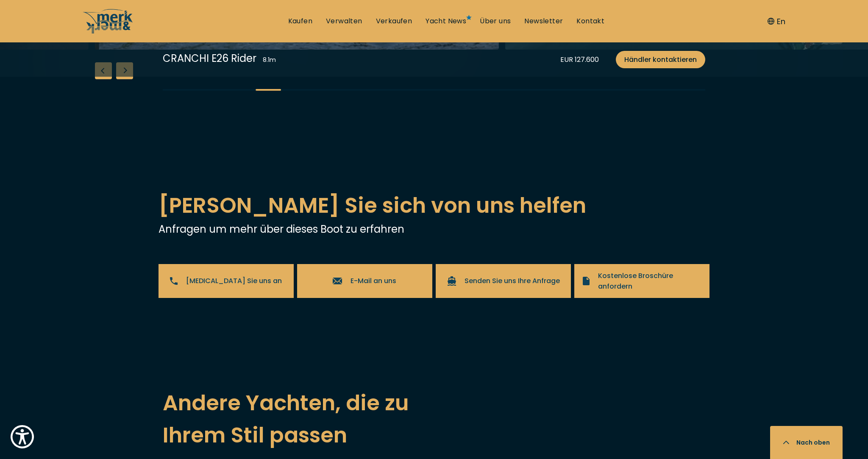
click at [122, 79] on div "Next slide" at bounding box center [124, 70] width 17 height 17
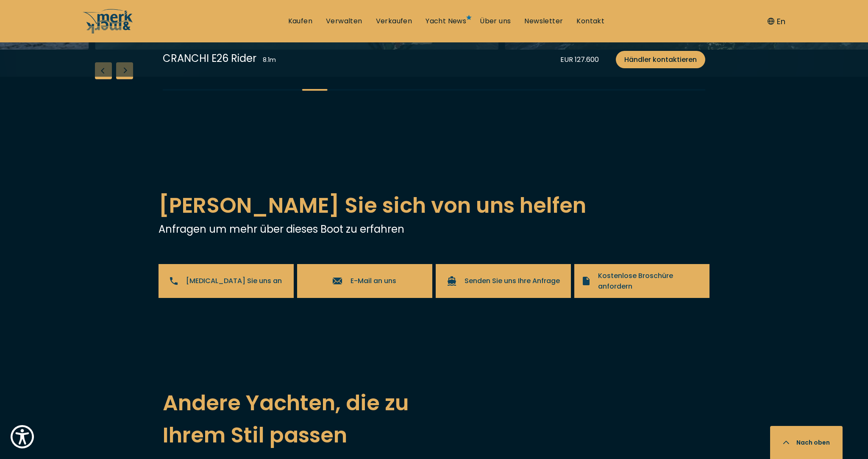
click at [122, 79] on div "Next slide" at bounding box center [124, 70] width 17 height 17
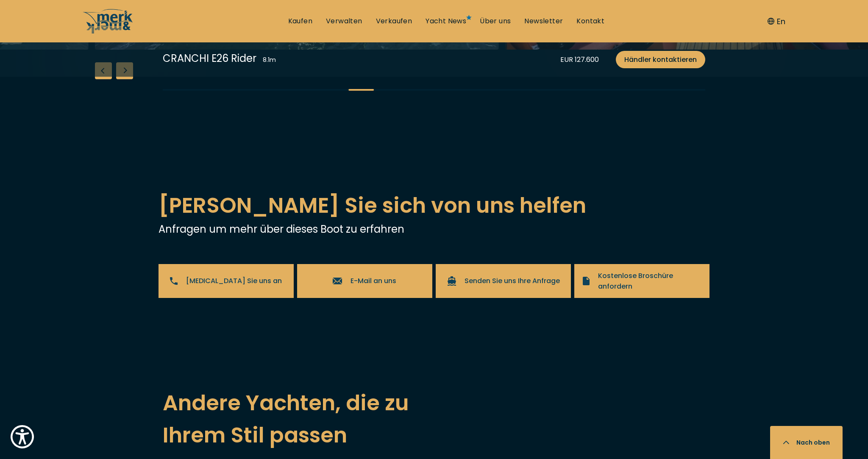
click at [122, 79] on div "Next slide" at bounding box center [124, 70] width 17 height 17
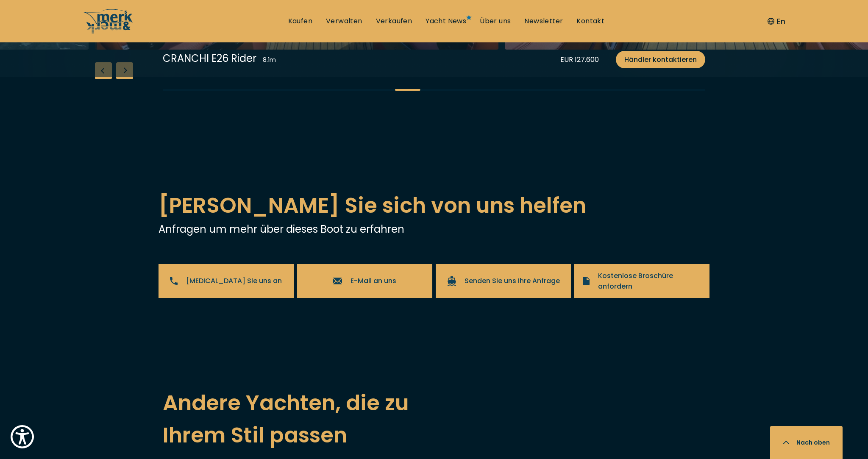
click at [122, 79] on div "Next slide" at bounding box center [124, 70] width 17 height 17
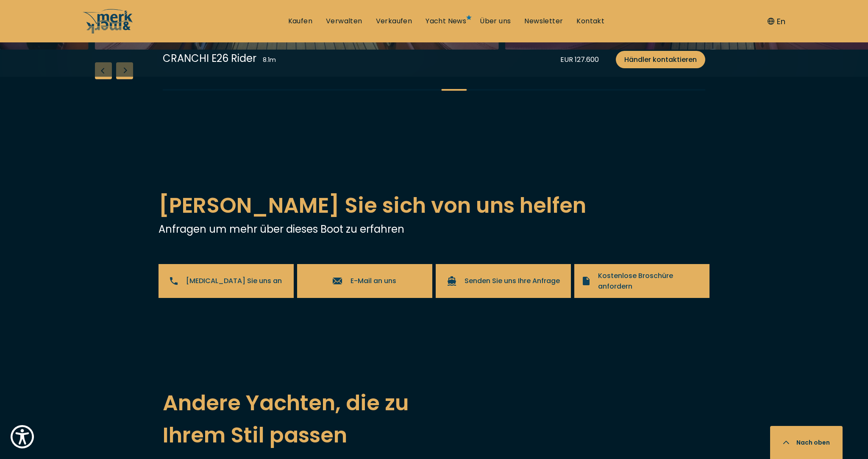
click at [122, 79] on div "Next slide" at bounding box center [124, 70] width 17 height 17
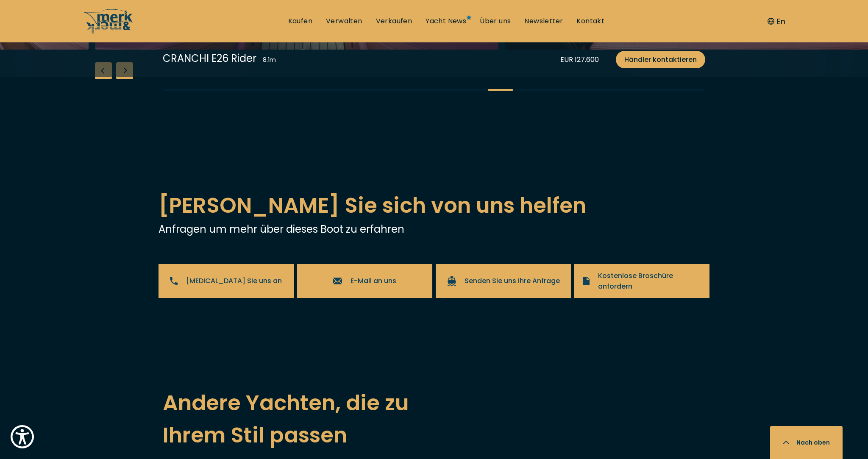
click at [122, 79] on div "Next slide" at bounding box center [124, 70] width 17 height 17
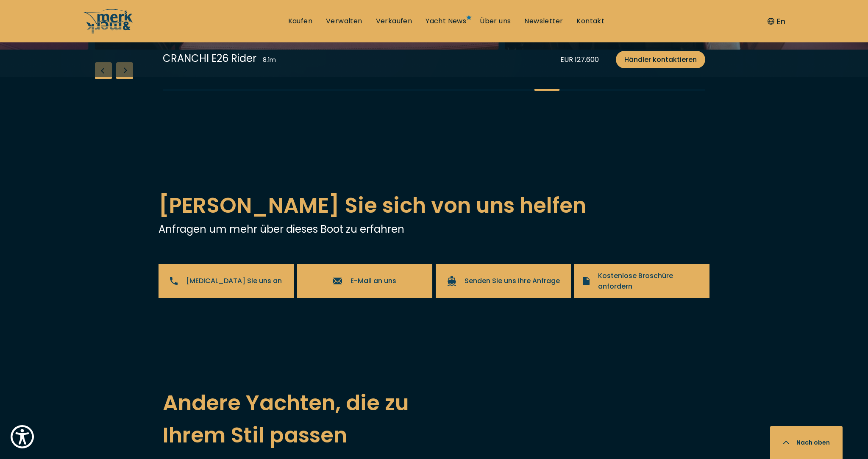
click at [122, 79] on div "Next slide" at bounding box center [124, 70] width 17 height 17
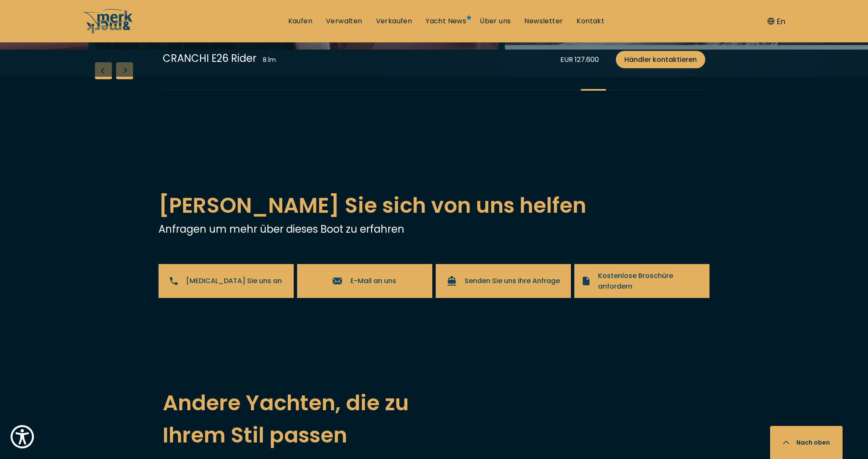
click at [122, 79] on div "Next slide" at bounding box center [124, 70] width 17 height 17
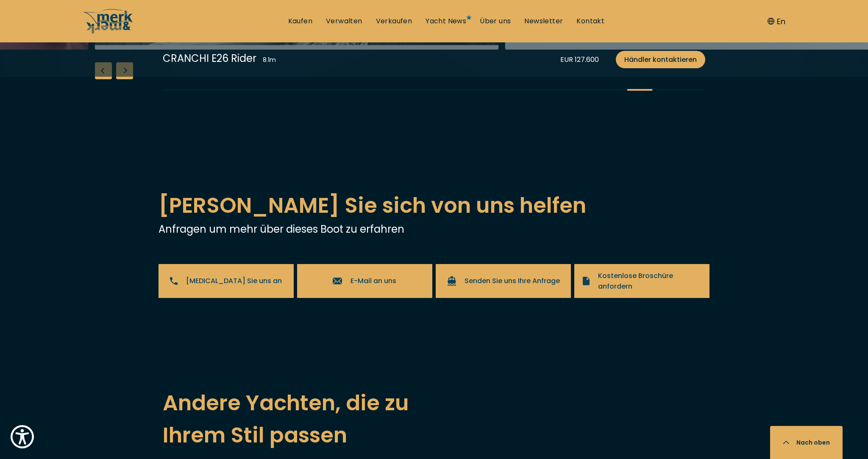
click at [122, 79] on div "Next slide" at bounding box center [124, 70] width 17 height 17
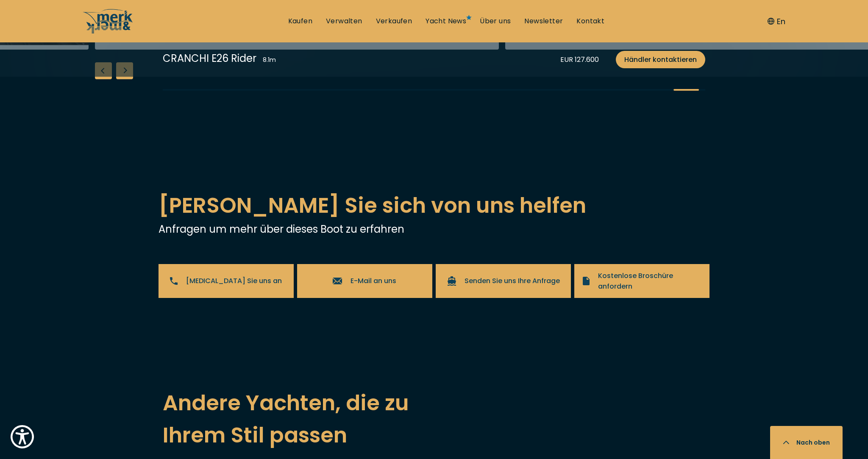
click at [122, 79] on div "Next slide" at bounding box center [124, 70] width 17 height 17
